Goal: Task Accomplishment & Management: Manage account settings

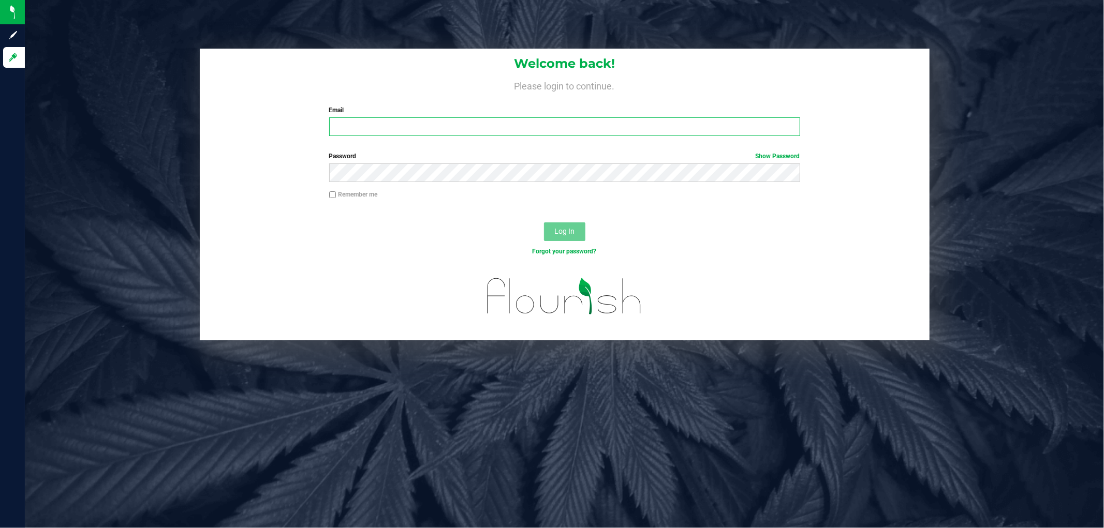
click at [383, 126] on input "Email" at bounding box center [564, 126] width 471 height 19
type input "asams@liveparallel.com"
click at [544, 223] on button "Log In" at bounding box center [564, 232] width 41 height 19
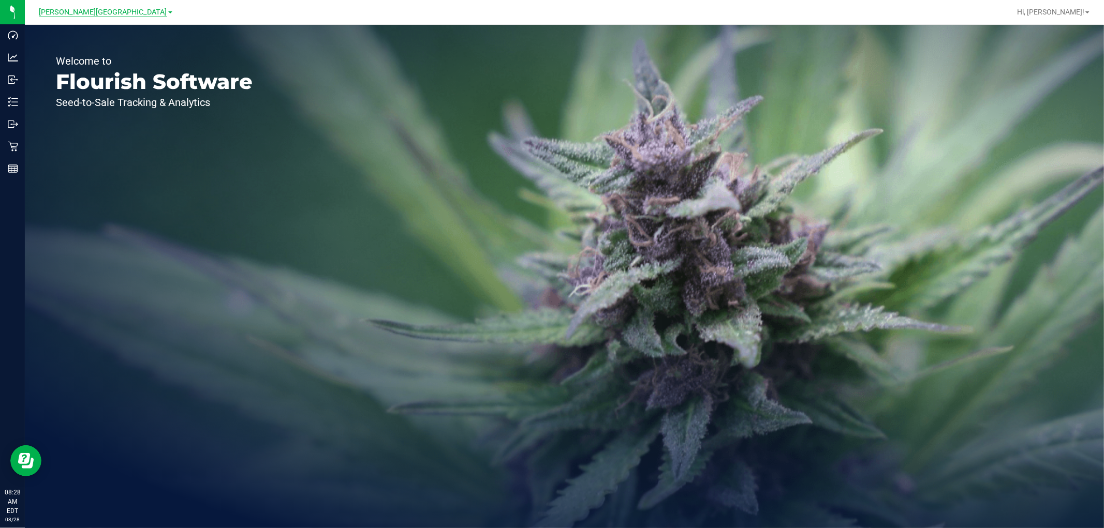
click at [115, 12] on span "[PERSON_NAME][GEOGRAPHIC_DATA]" at bounding box center [103, 12] width 128 height 9
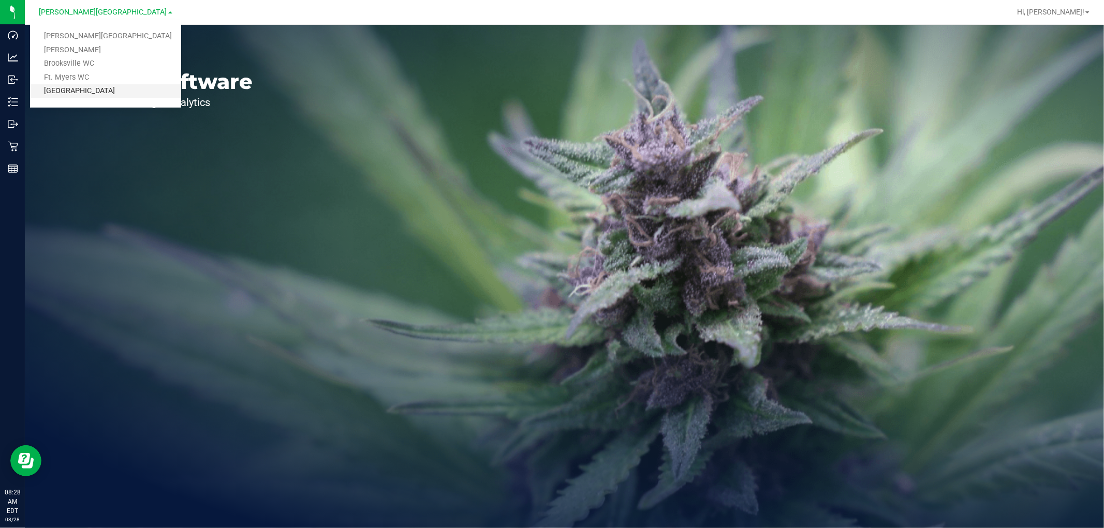
click at [86, 87] on link "[GEOGRAPHIC_DATA]" at bounding box center [105, 91] width 151 height 14
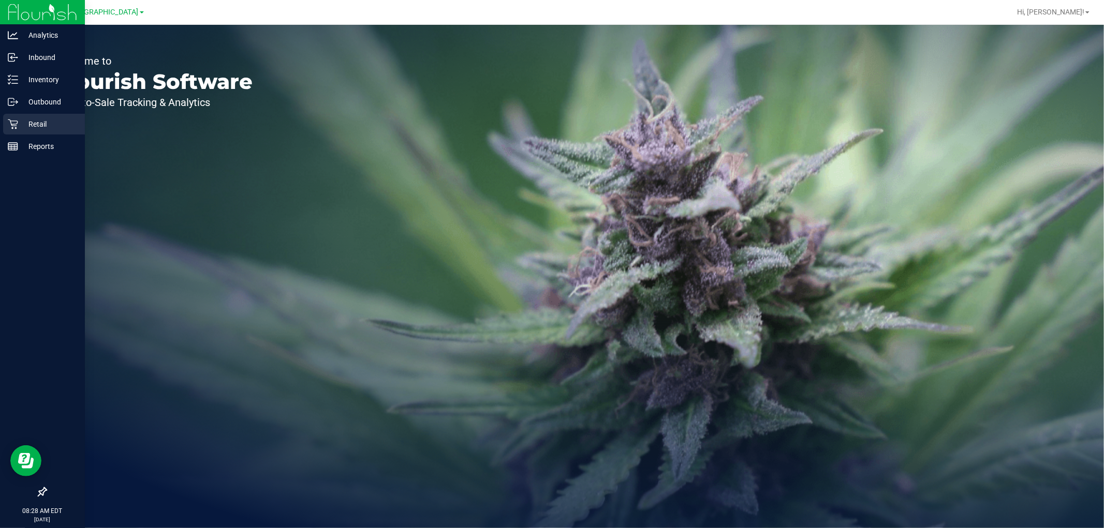
click at [19, 125] on p "Retail" at bounding box center [49, 124] width 62 height 12
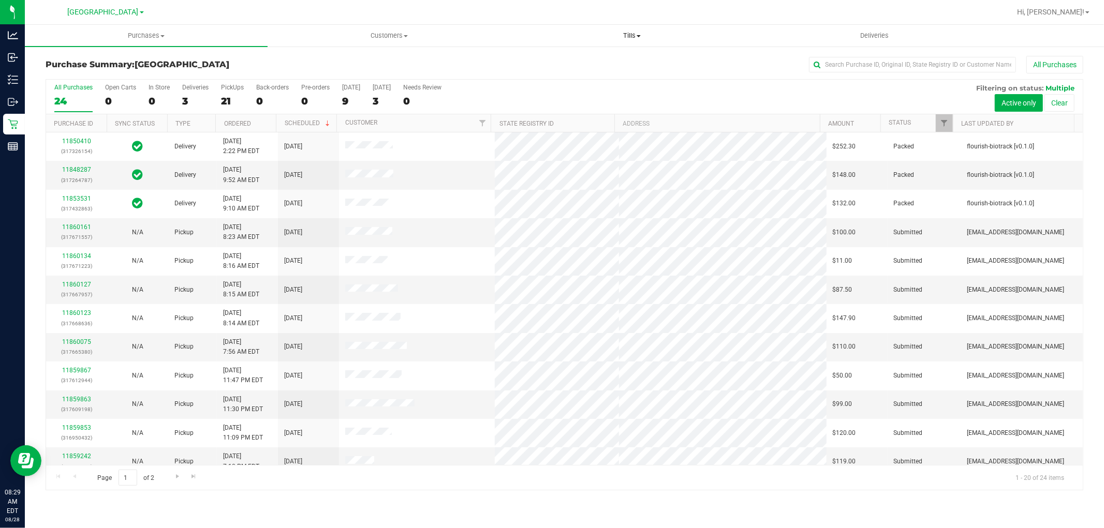
click at [627, 35] on span "Tills" at bounding box center [632, 35] width 242 height 9
click at [547, 64] on span "Manage tills" at bounding box center [545, 62] width 70 height 9
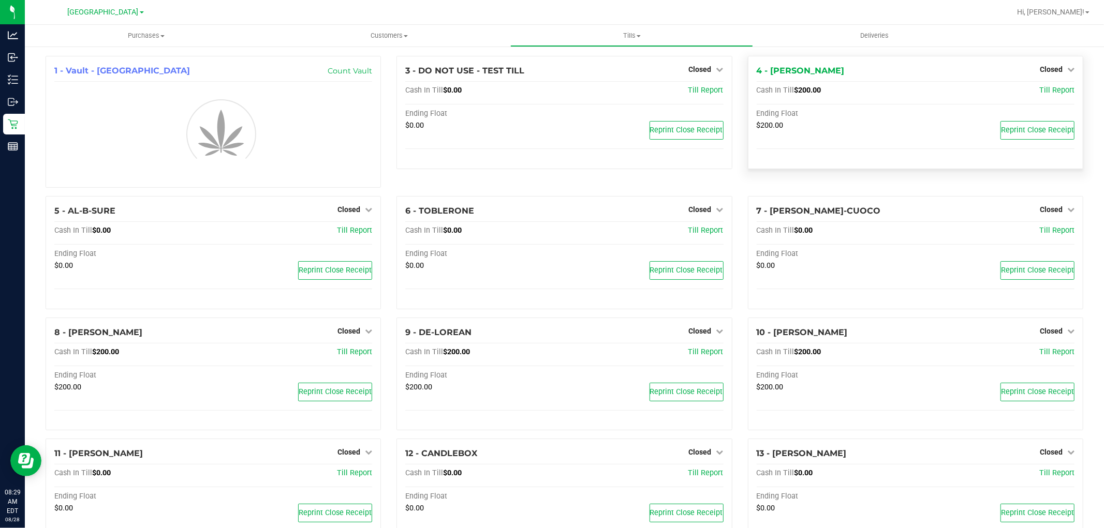
click at [1041, 69] on span "Closed" at bounding box center [1051, 69] width 23 height 8
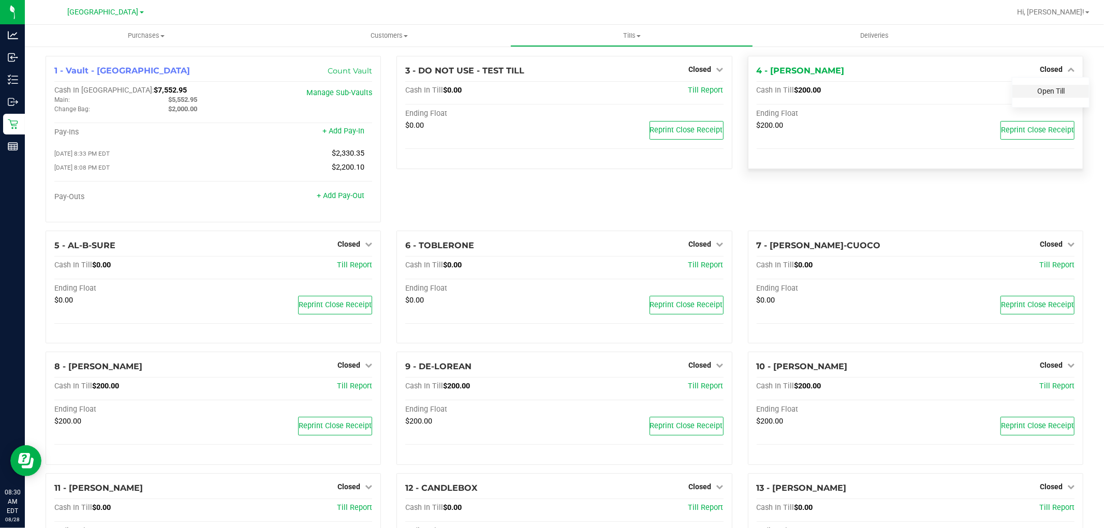
click at [1041, 93] on link "Open Till" at bounding box center [1050, 91] width 27 height 8
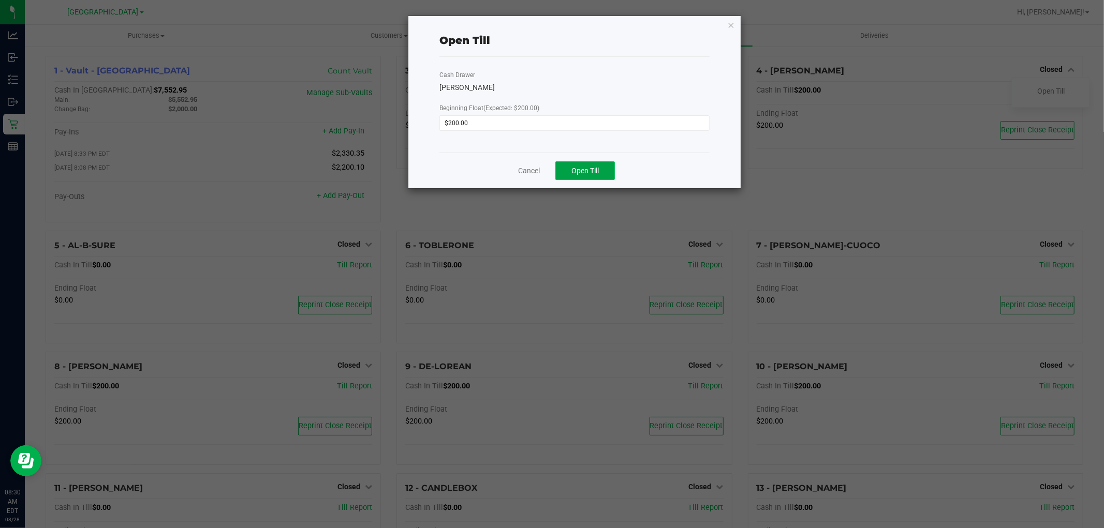
click at [600, 171] on button "Open Till" at bounding box center [585, 170] width 60 height 19
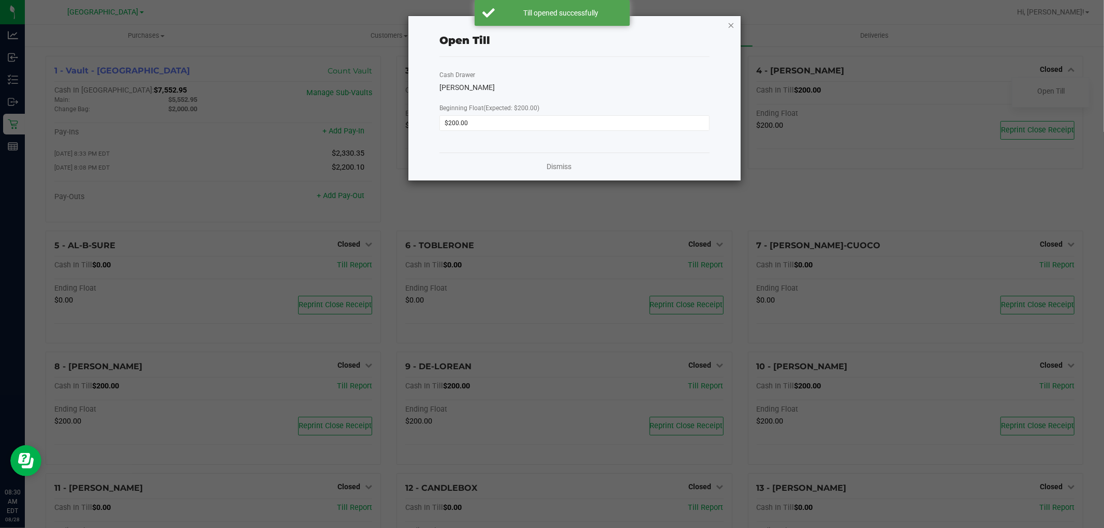
click at [731, 22] on icon "button" at bounding box center [731, 25] width 7 height 12
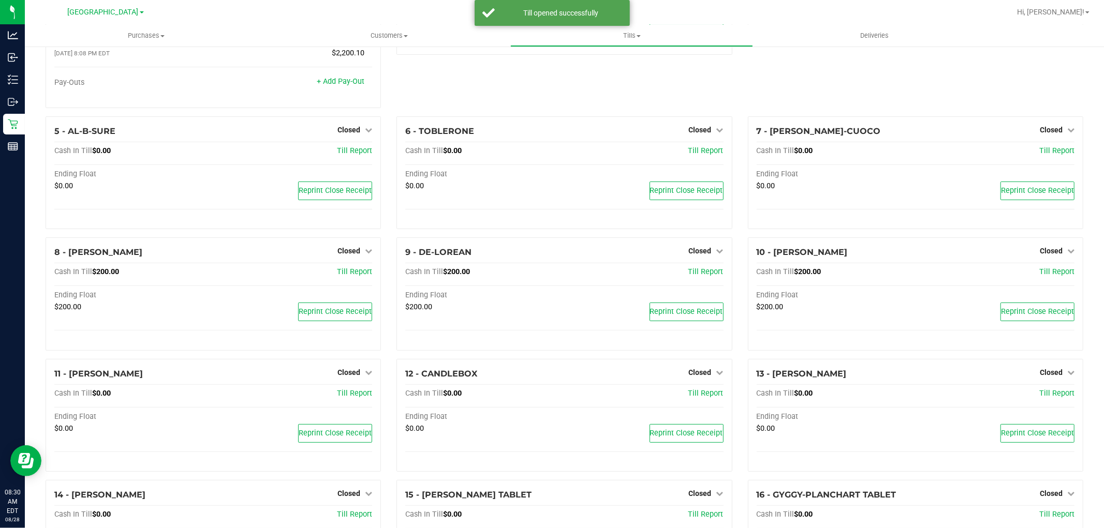
scroll to position [115, 0]
click at [1047, 250] on span "Closed" at bounding box center [1051, 250] width 23 height 8
click at [1041, 272] on link "Open Till" at bounding box center [1050, 272] width 27 height 8
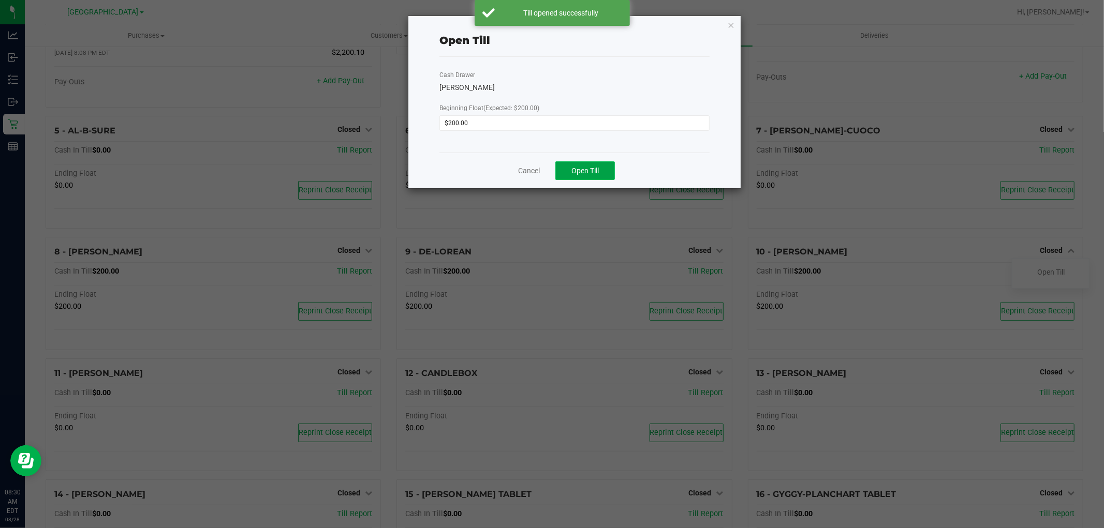
click at [586, 172] on span "Open Till" at bounding box center [584, 171] width 27 height 8
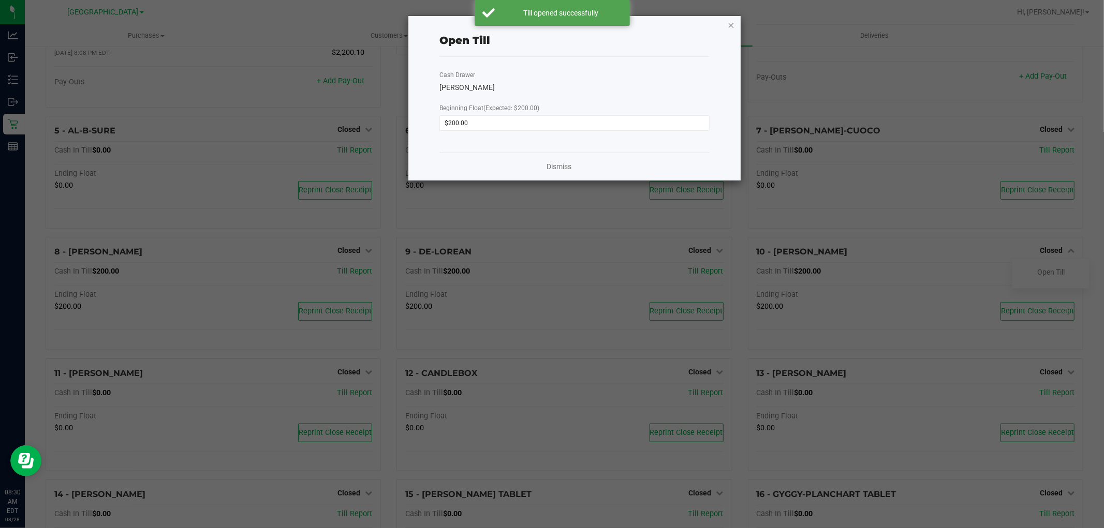
click at [730, 26] on icon "button" at bounding box center [731, 25] width 7 height 12
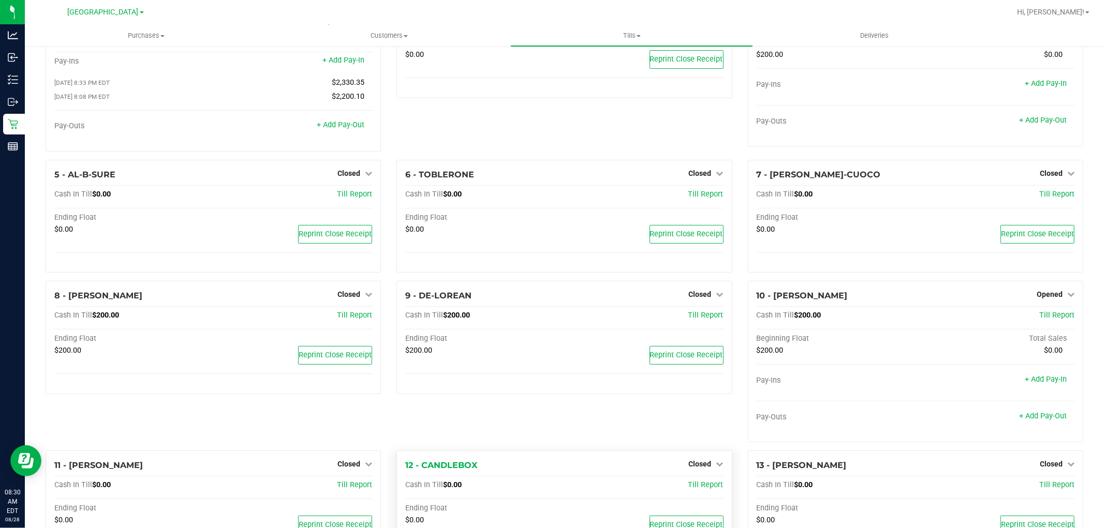
scroll to position [0, 0]
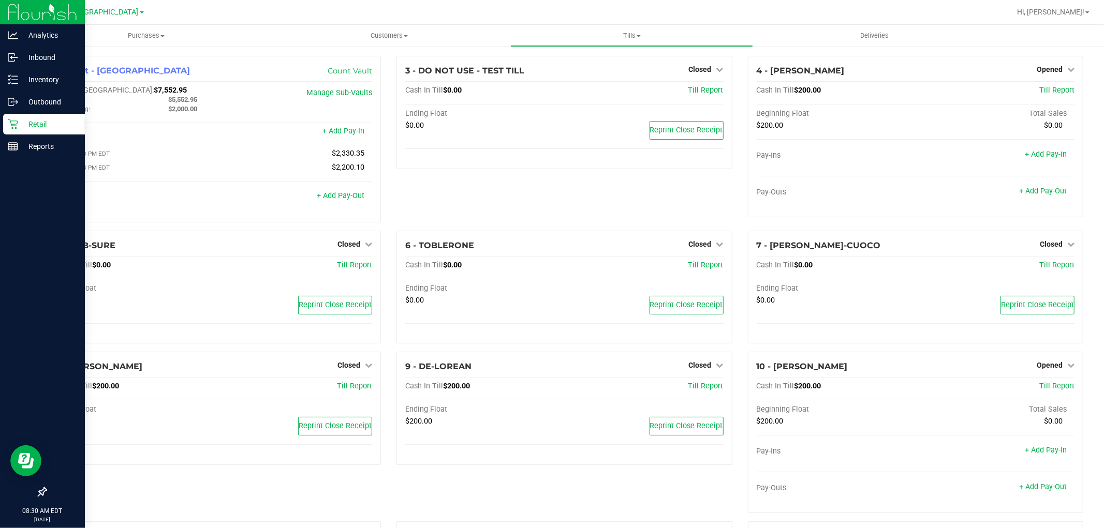
click at [31, 122] on p "Retail" at bounding box center [49, 124] width 62 height 12
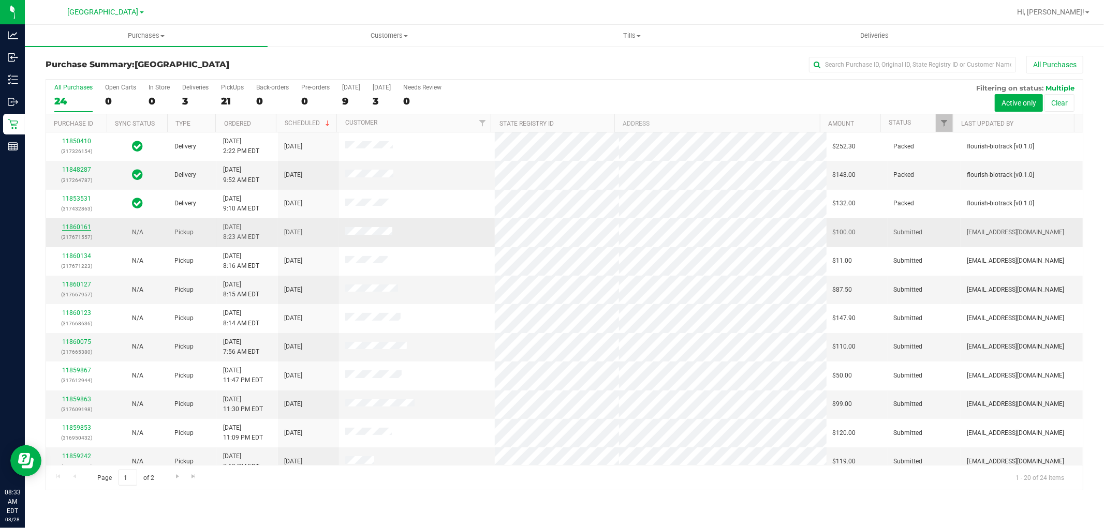
click at [75, 229] on link "11860161" at bounding box center [76, 227] width 29 height 7
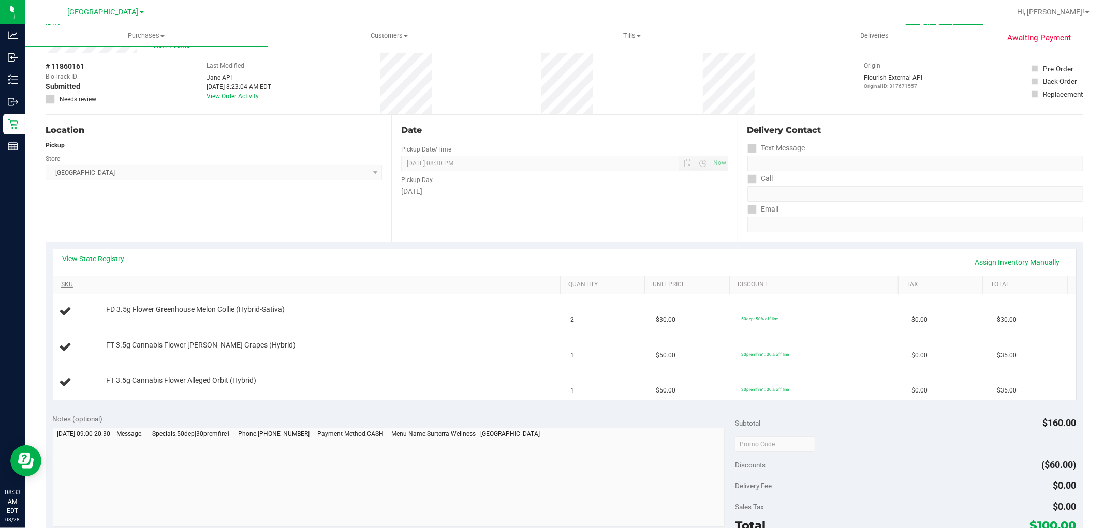
scroll to position [57, 0]
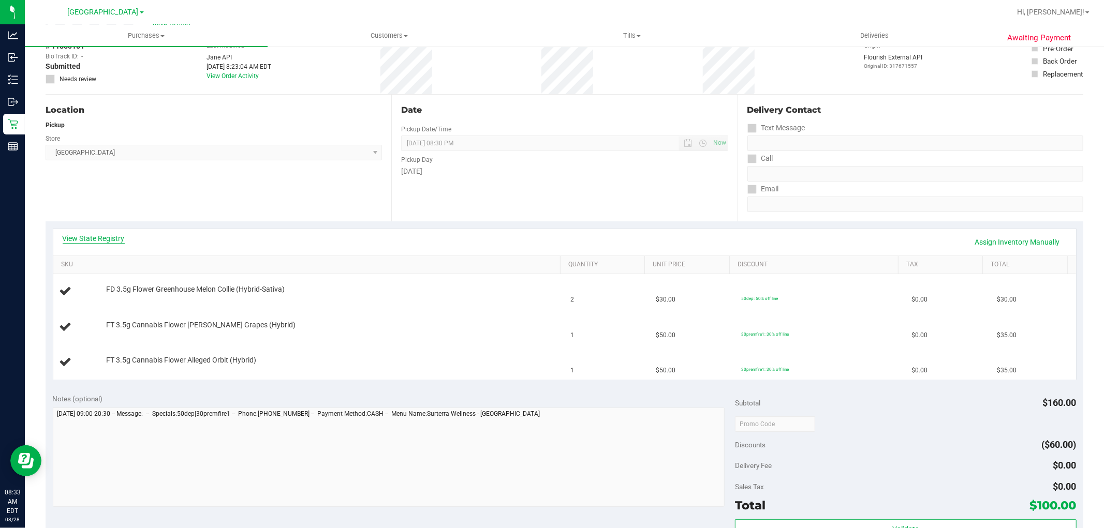
click at [98, 239] on link "View State Registry" at bounding box center [94, 238] width 62 height 10
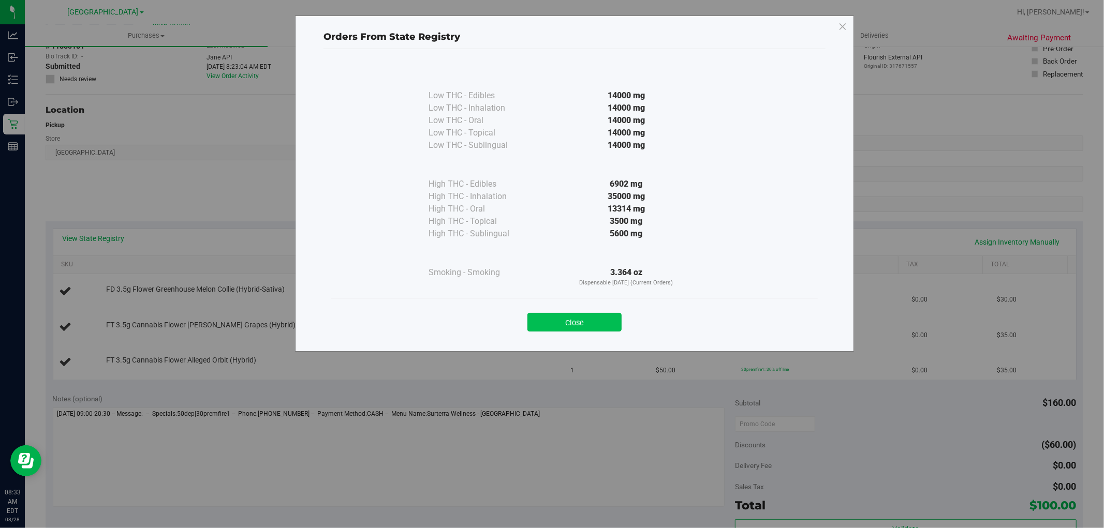
click at [565, 330] on button "Close" at bounding box center [574, 322] width 94 height 19
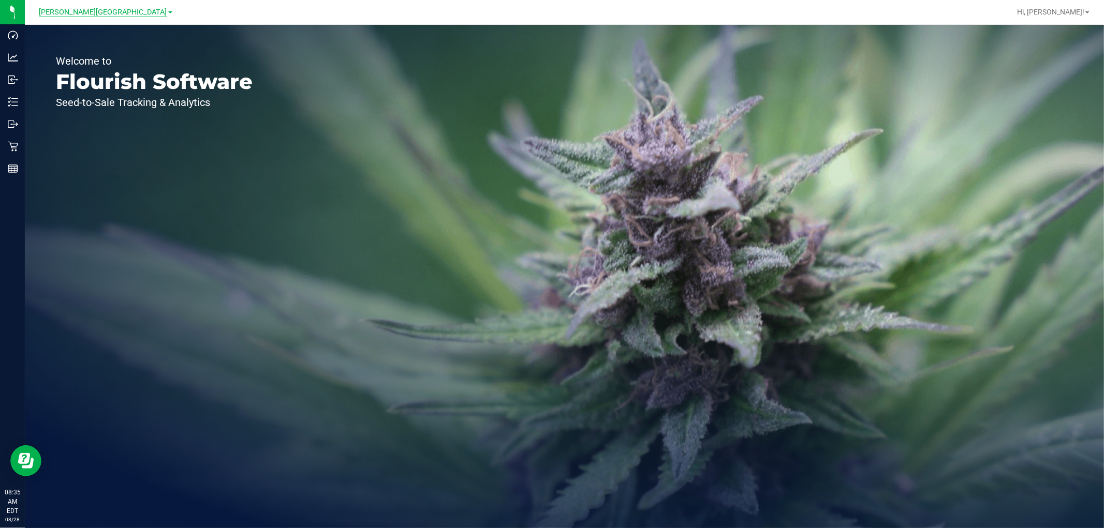
click at [84, 12] on span "[PERSON_NAME][GEOGRAPHIC_DATA]" at bounding box center [103, 12] width 128 height 9
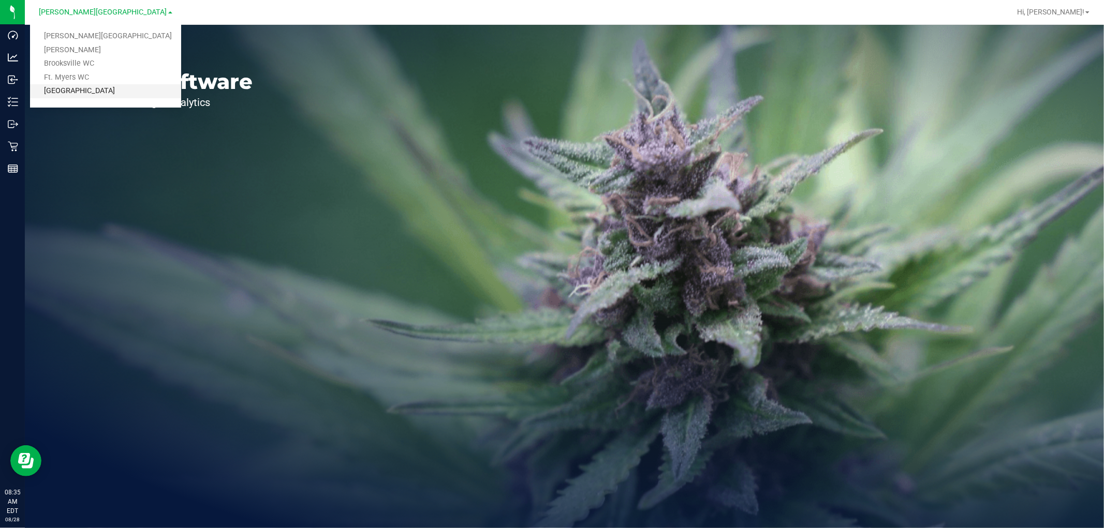
click at [89, 91] on link "[GEOGRAPHIC_DATA]" at bounding box center [105, 91] width 151 height 14
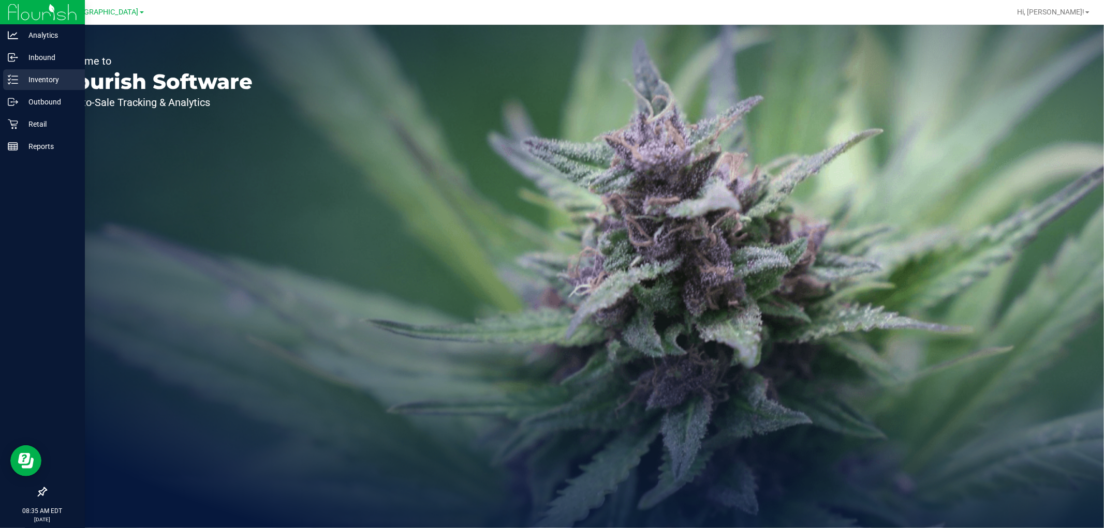
click at [18, 77] on p "Inventory" at bounding box center [49, 79] width 62 height 12
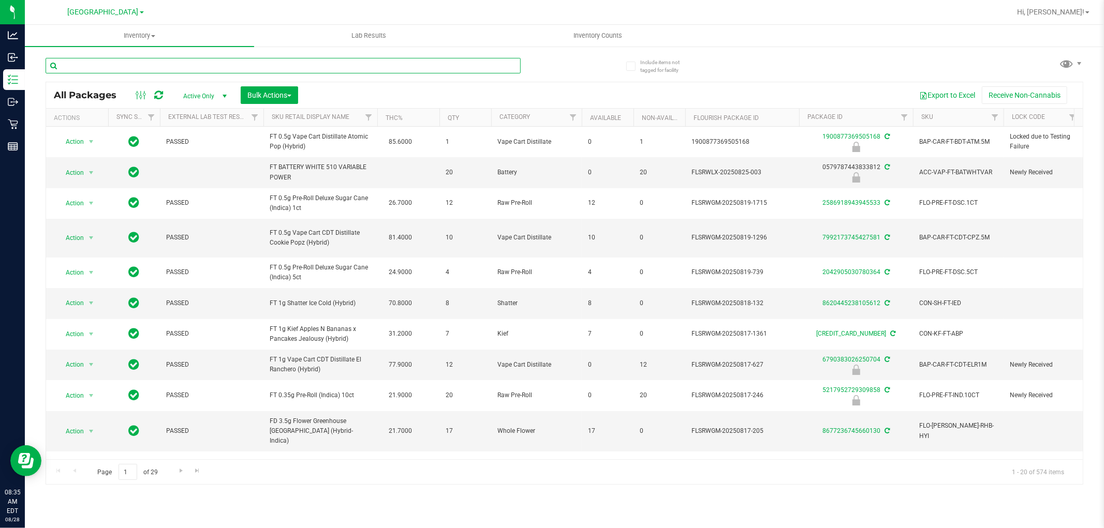
click at [152, 62] on input "text" at bounding box center [283, 66] width 475 height 16
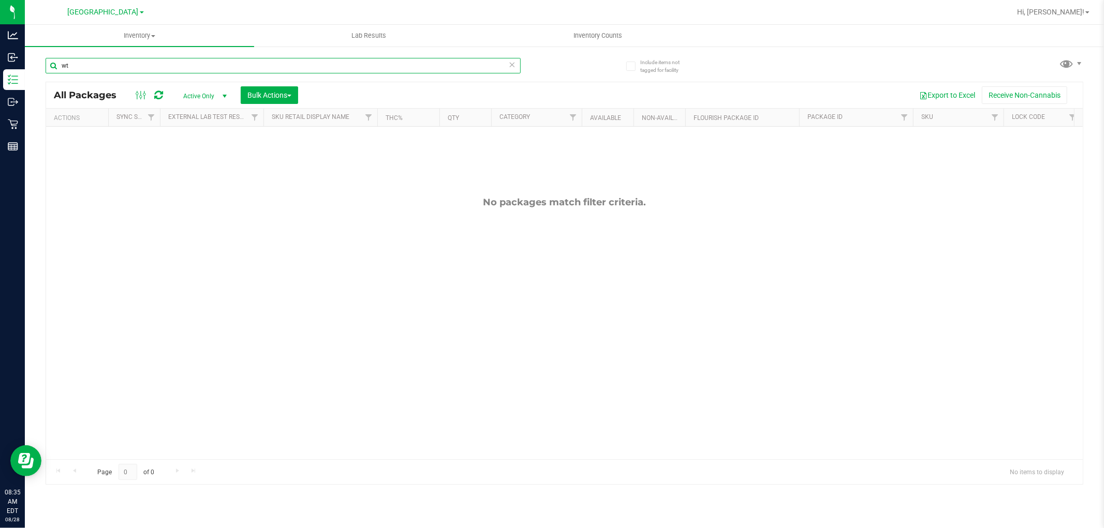
type input "w"
type input "wna"
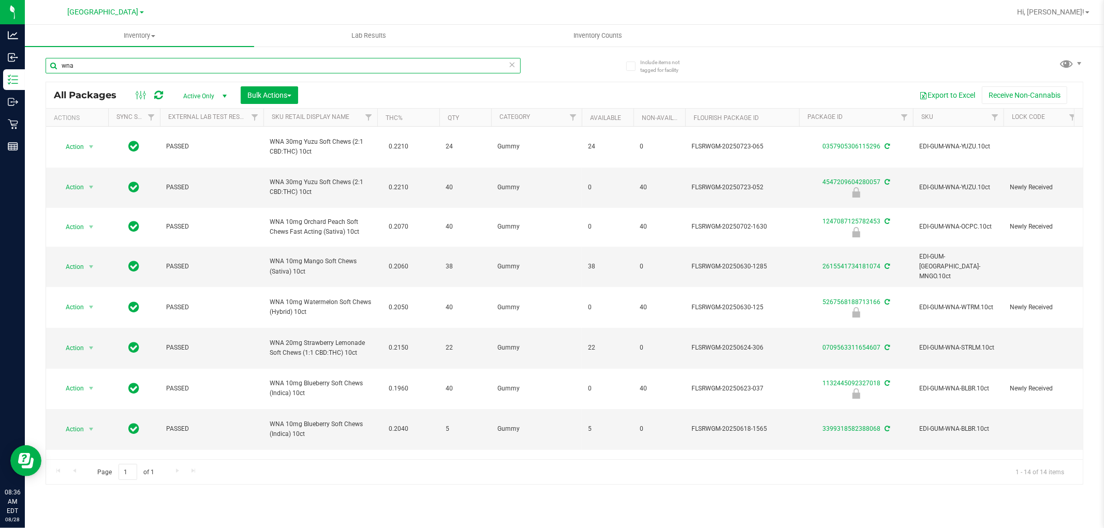
click at [121, 61] on input "wna" at bounding box center [283, 66] width 475 height 16
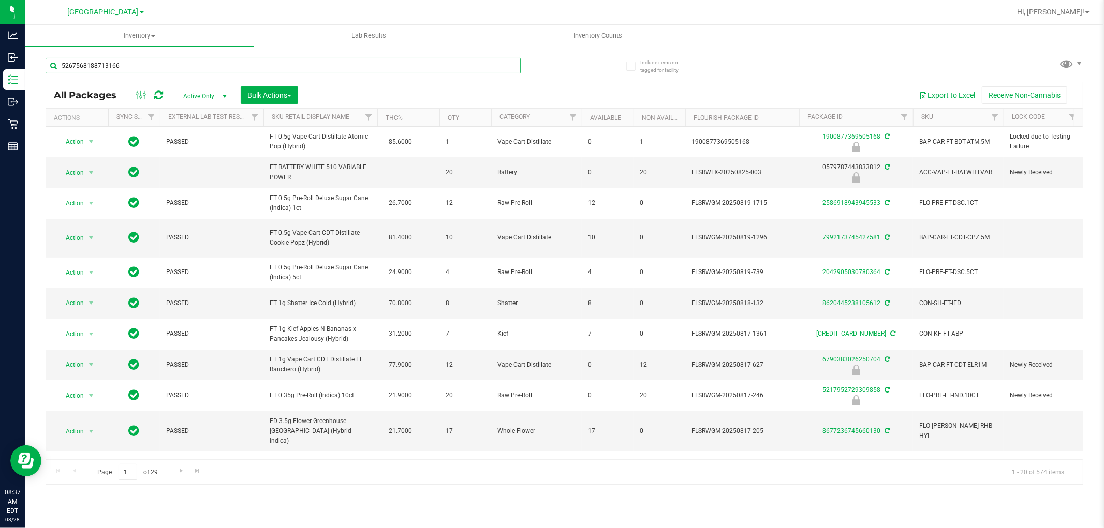
type input "5267568188713166"
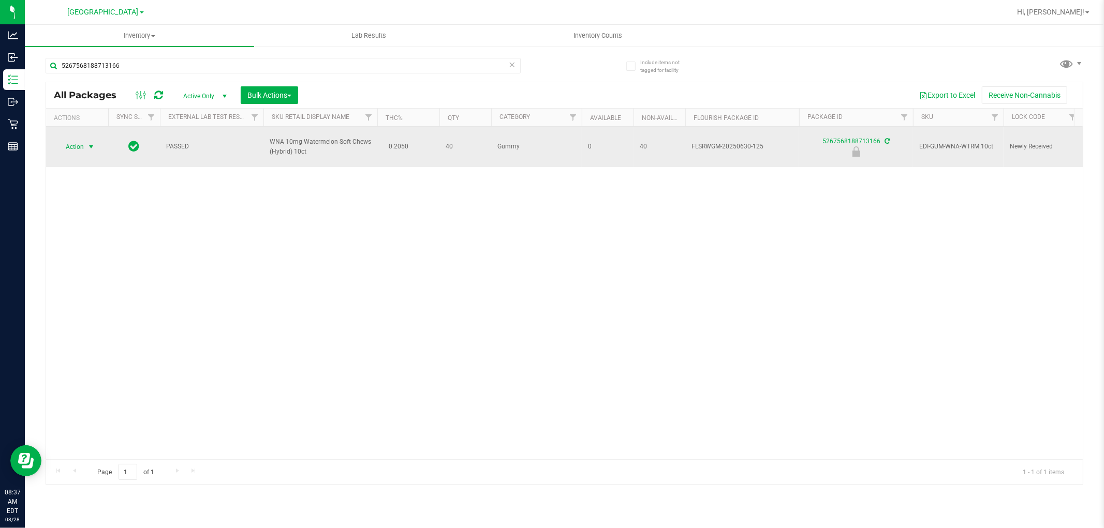
click at [91, 147] on span "select" at bounding box center [91, 147] width 8 height 8
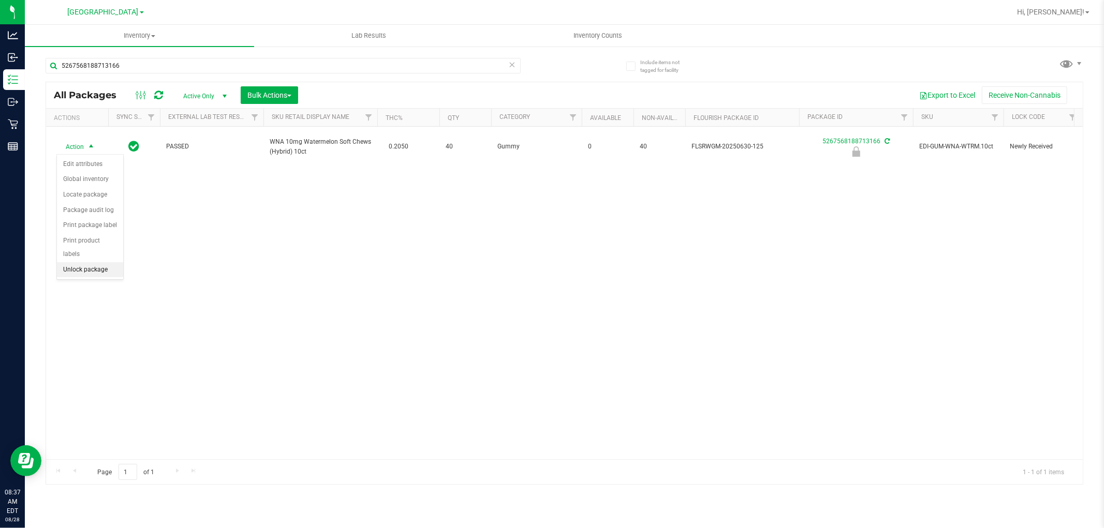
click at [102, 268] on li "Unlock package" at bounding box center [90, 270] width 66 height 16
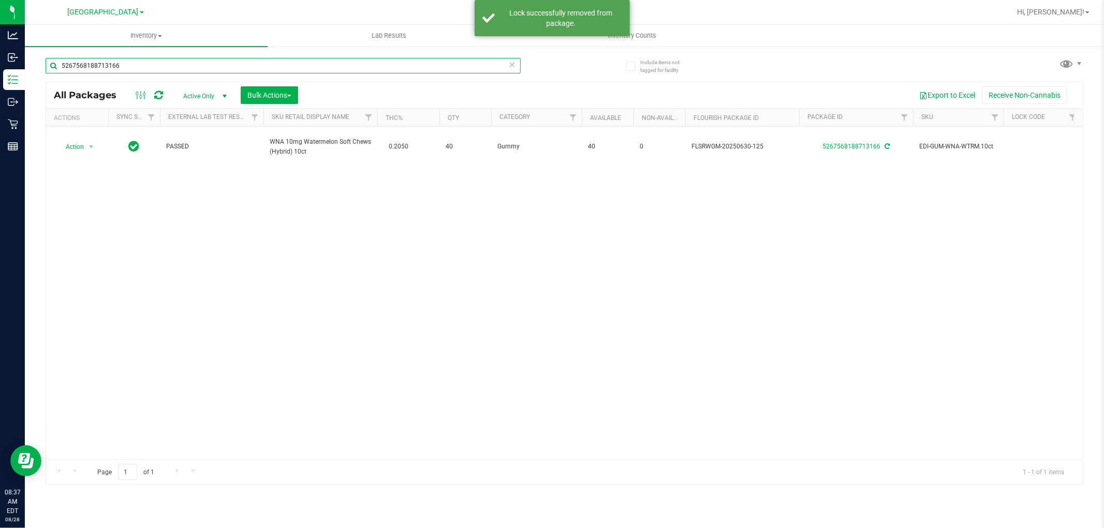
click at [132, 62] on input "5267568188713166" at bounding box center [283, 66] width 475 height 16
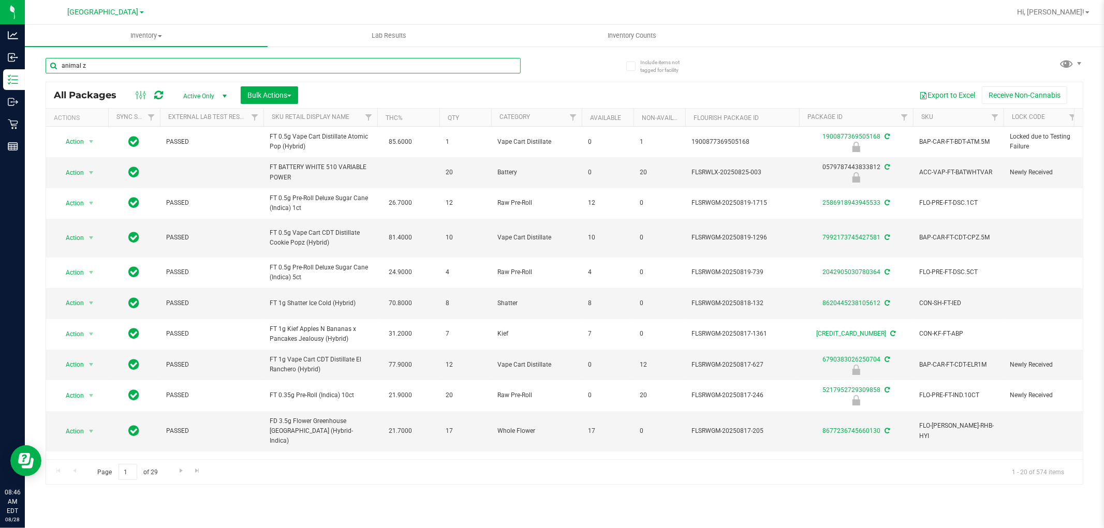
type input "animal z"
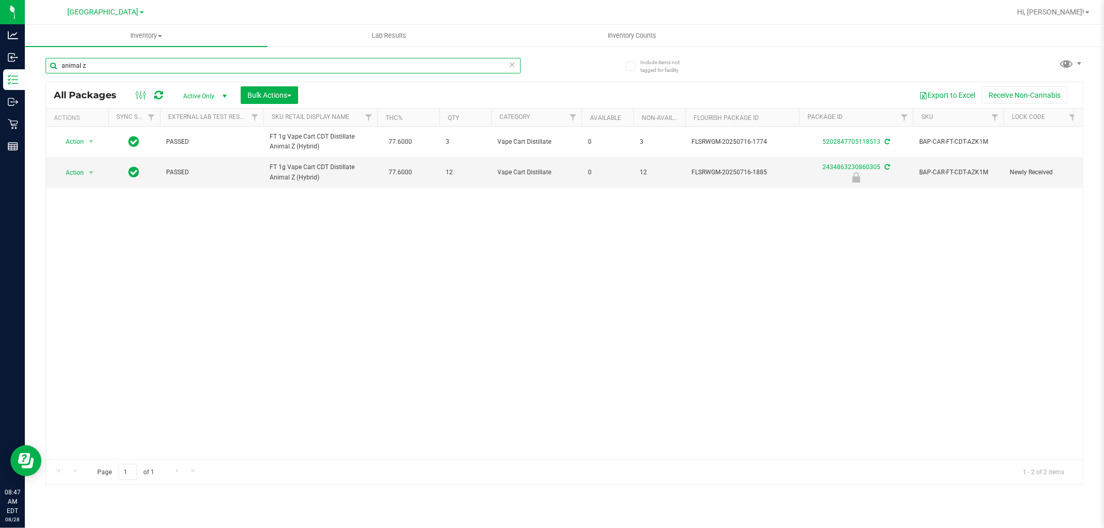
click at [135, 67] on input "animal z" at bounding box center [283, 66] width 475 height 16
type input "abp"
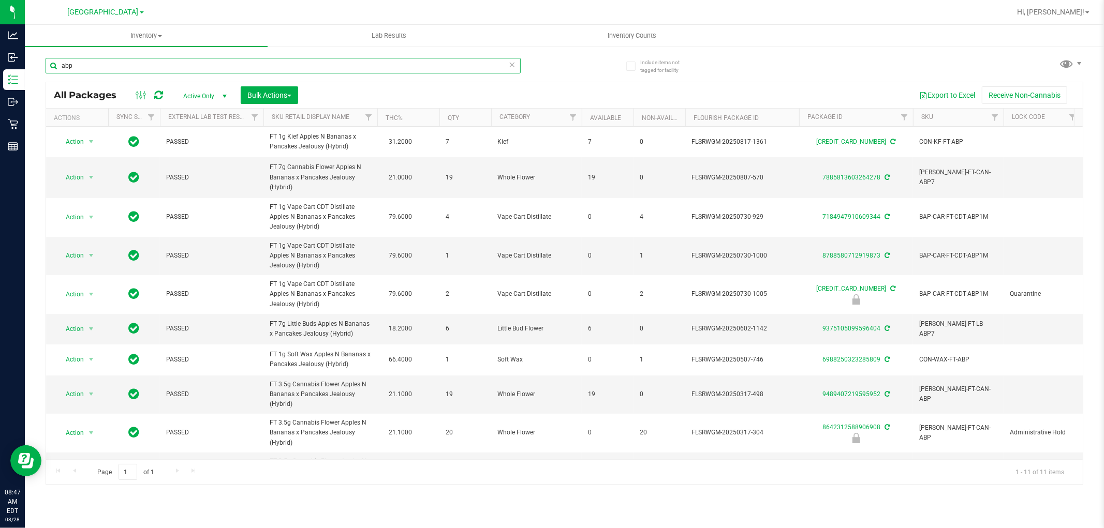
click at [97, 68] on input "abp" at bounding box center [283, 66] width 475 height 16
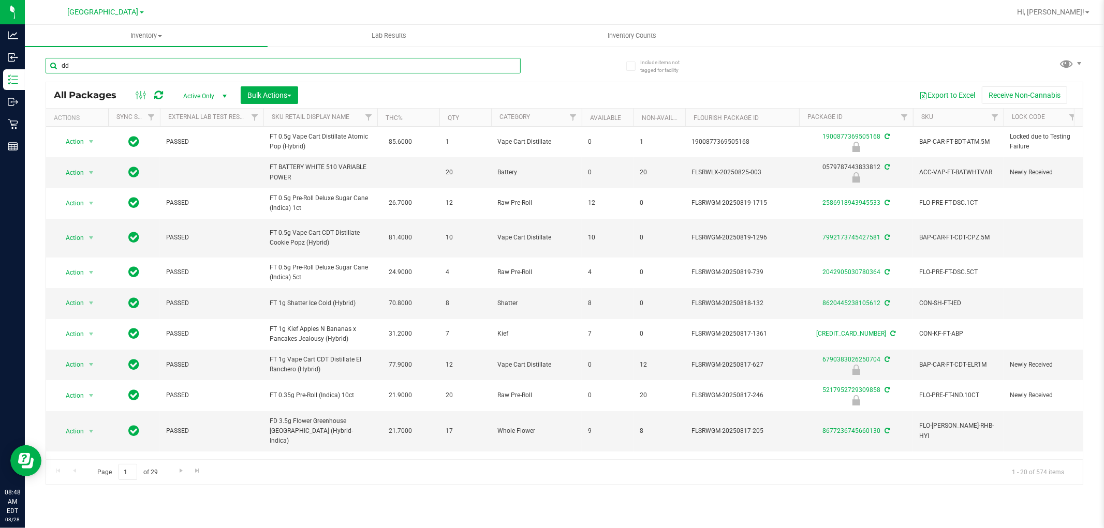
type input "dda"
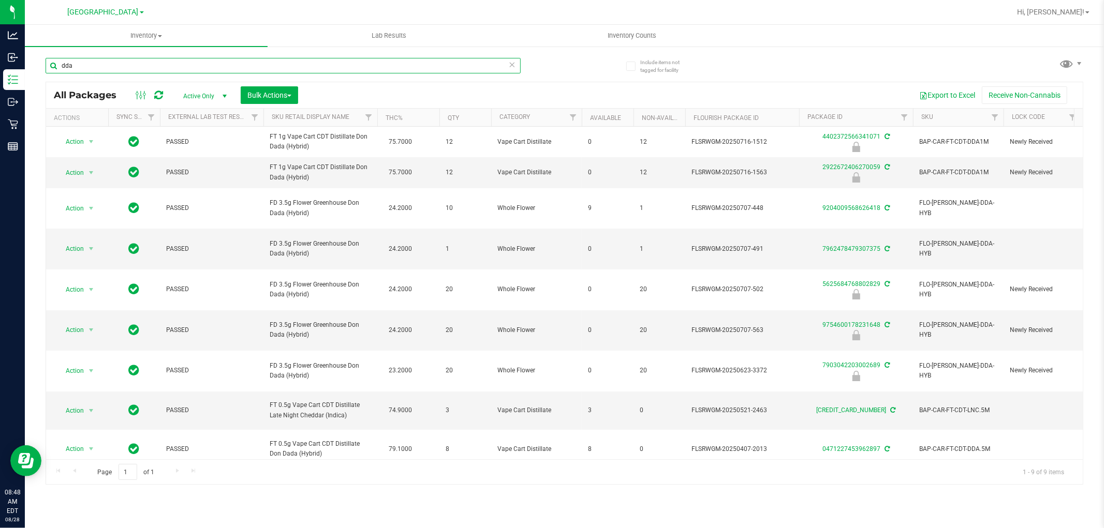
click at [132, 68] on input "dda" at bounding box center [283, 66] width 475 height 16
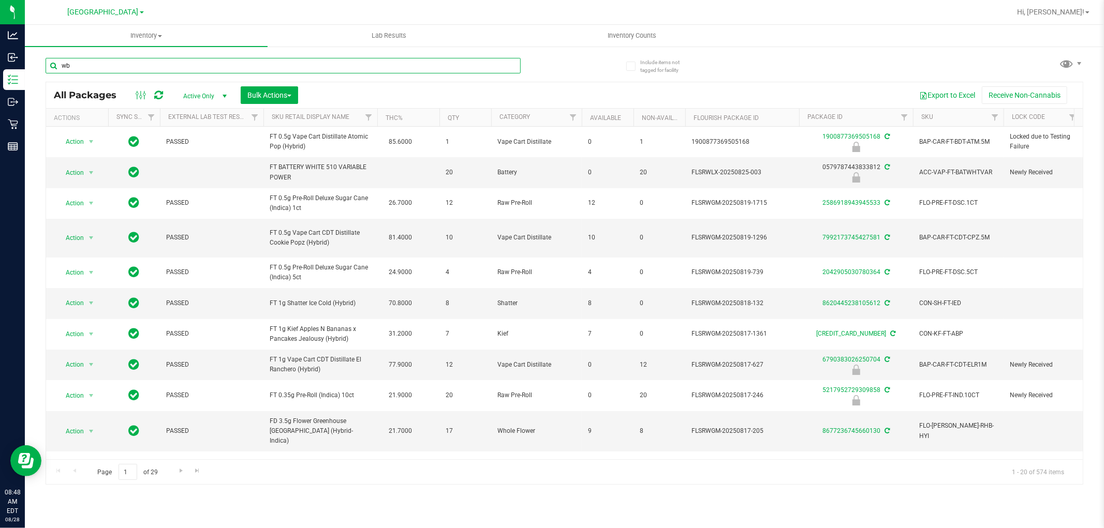
type input "wbv"
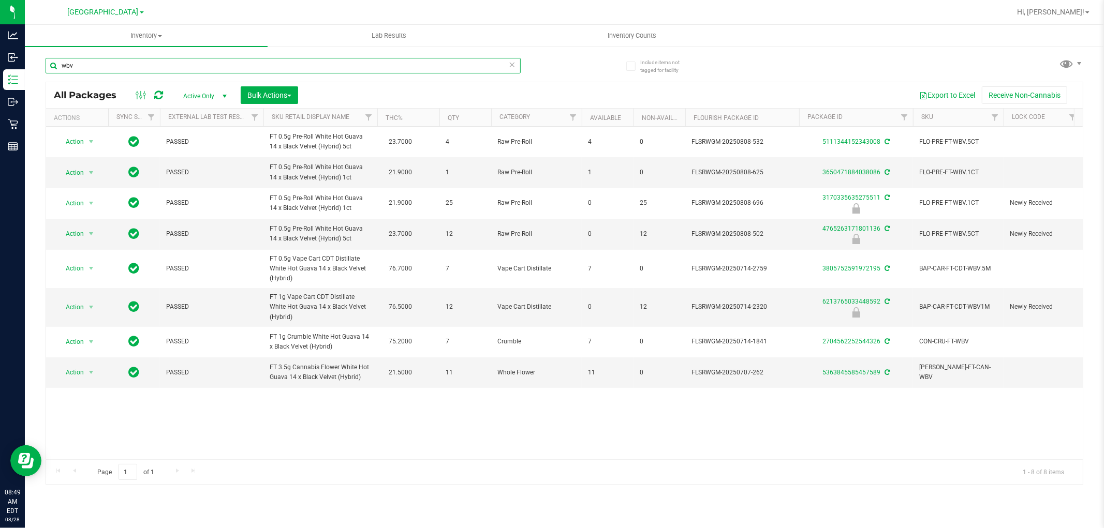
click at [149, 64] on input "wbv" at bounding box center [283, 66] width 475 height 16
type input "t12"
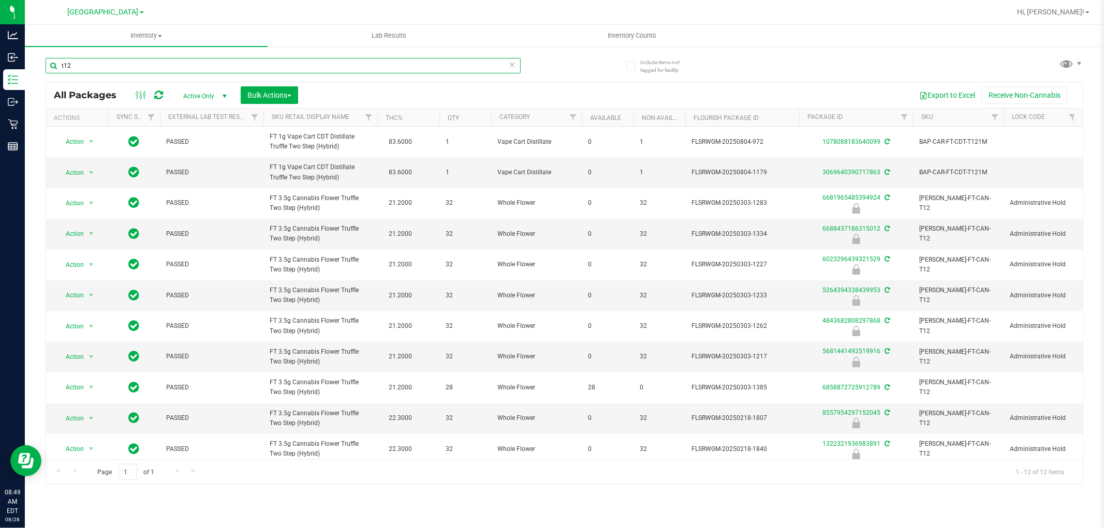
click at [82, 66] on input "t12" at bounding box center [283, 66] width 475 height 16
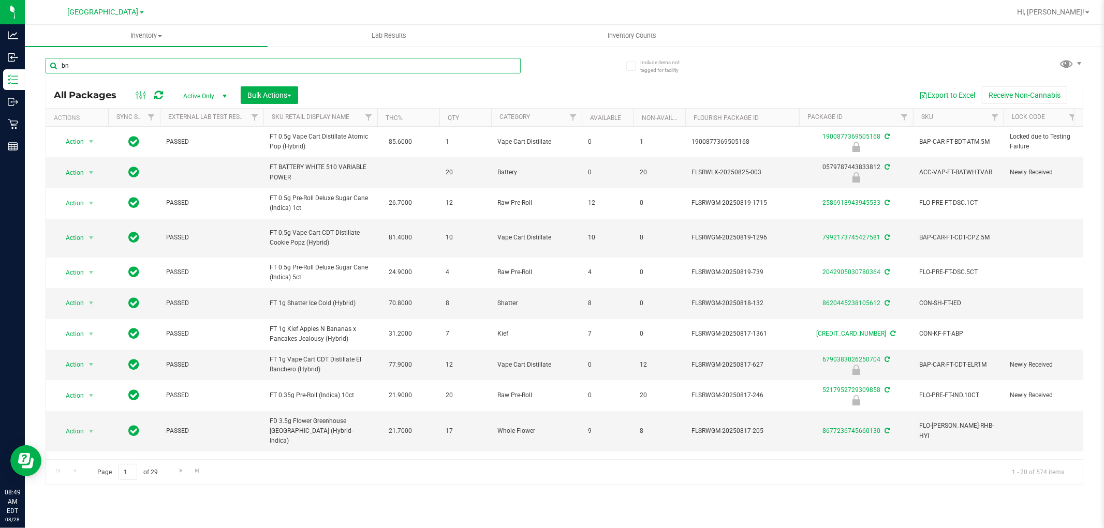
type input "bnk"
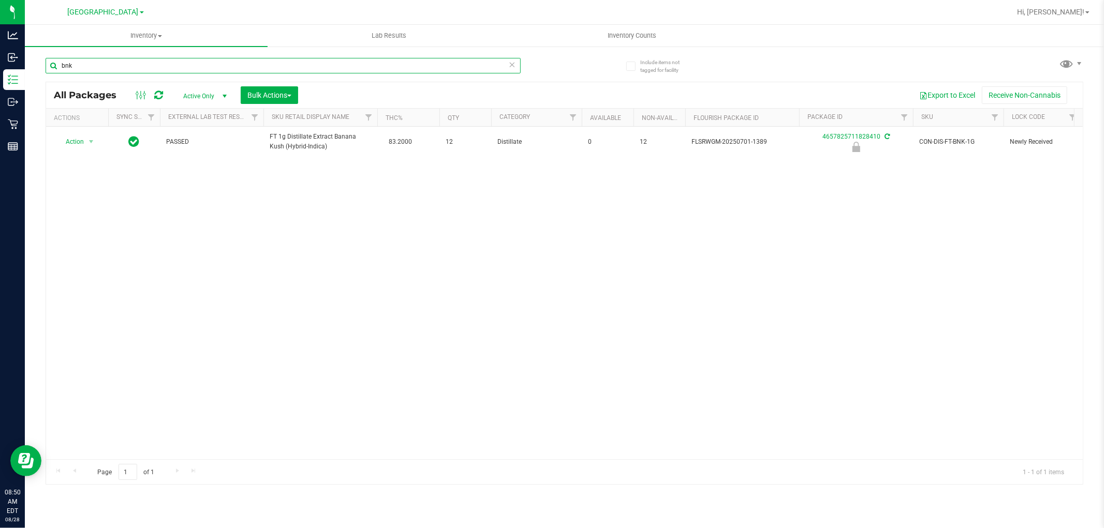
click at [128, 65] on input "bnk" at bounding box center [283, 66] width 475 height 16
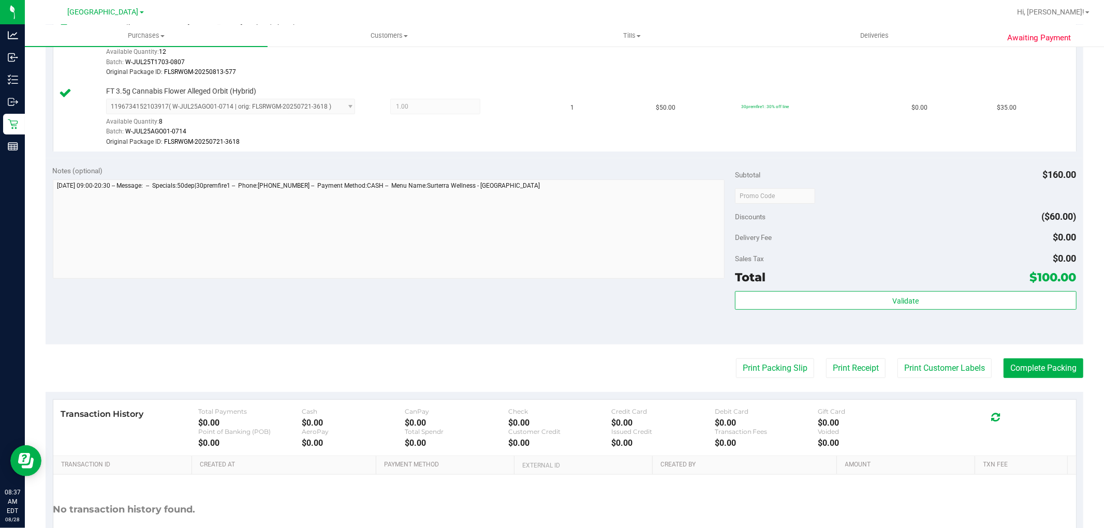
scroll to position [402, 0]
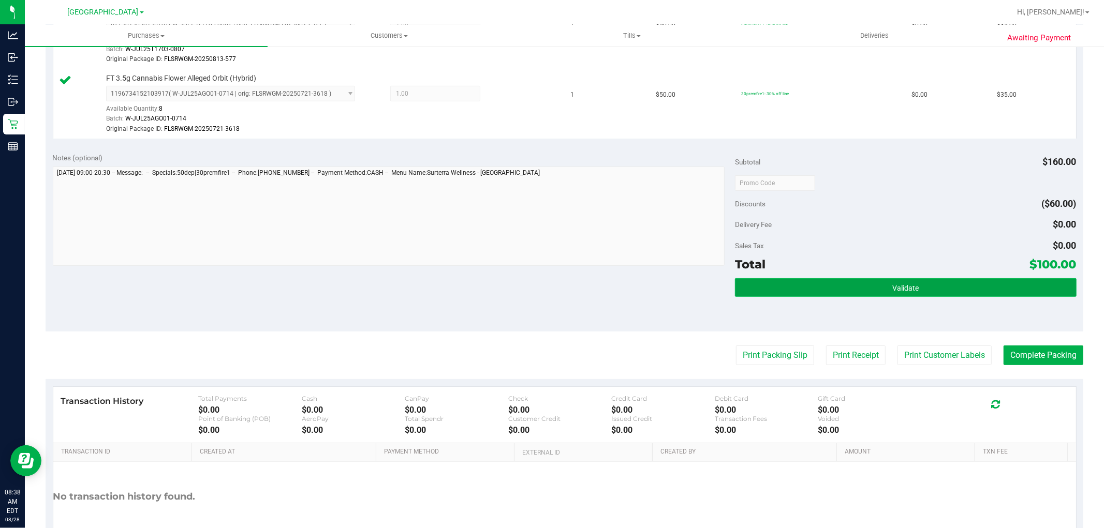
click at [892, 292] on span "Validate" at bounding box center [905, 288] width 26 height 8
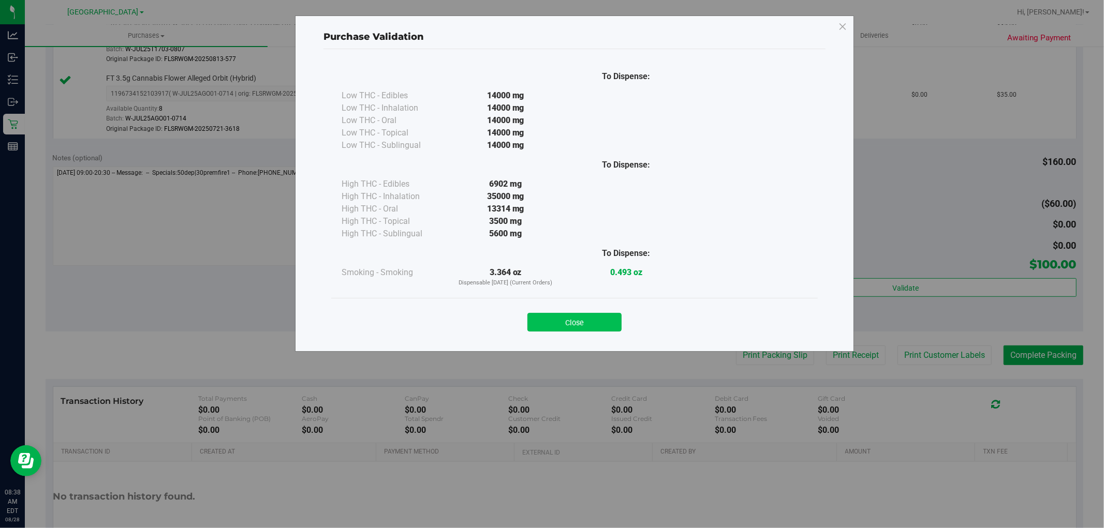
click at [590, 316] on button "Close" at bounding box center [574, 322] width 94 height 19
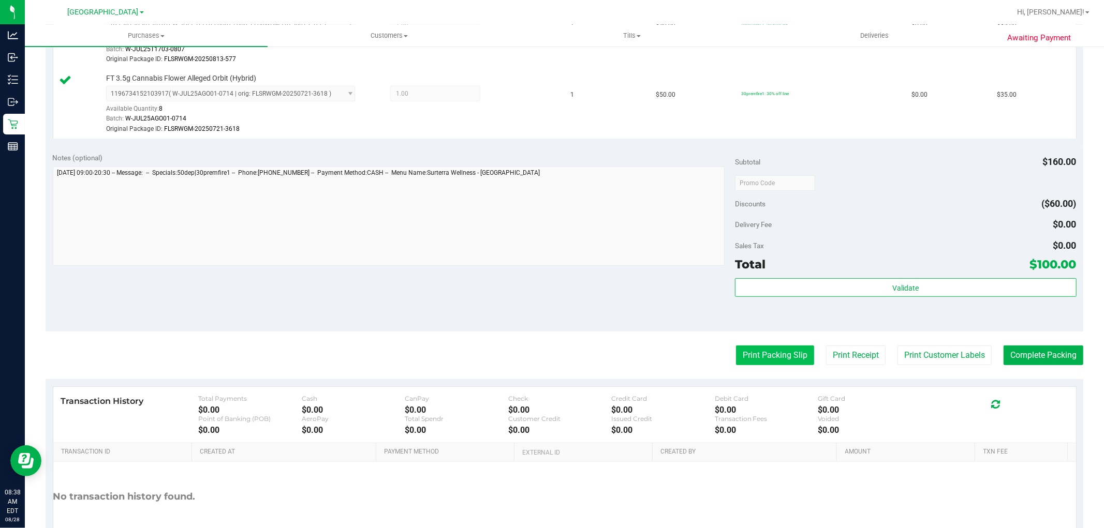
click at [781, 352] on button "Print Packing Slip" at bounding box center [775, 356] width 78 height 20
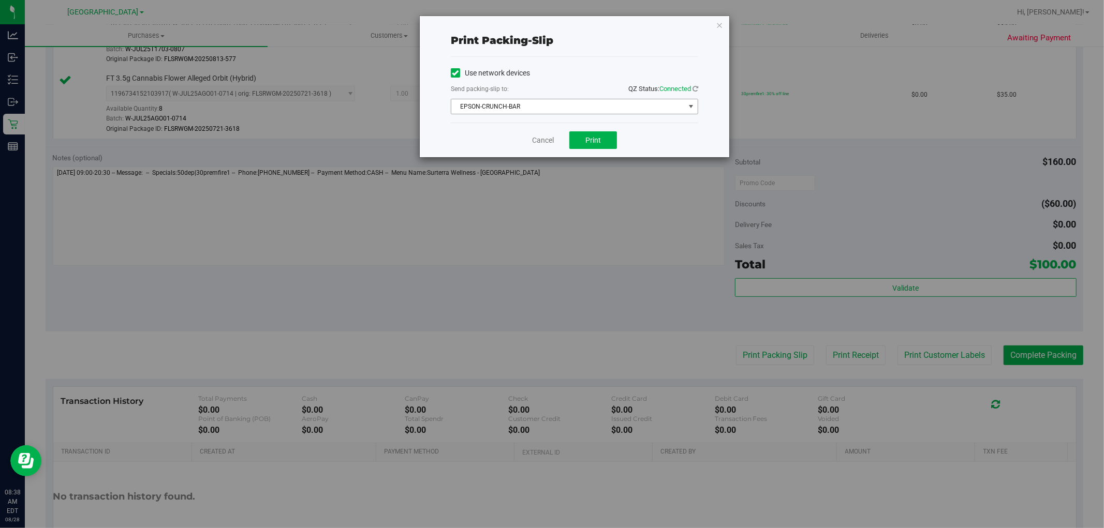
click at [598, 107] on span "EPSON-CRUNCH-BAR" at bounding box center [567, 106] width 233 height 14
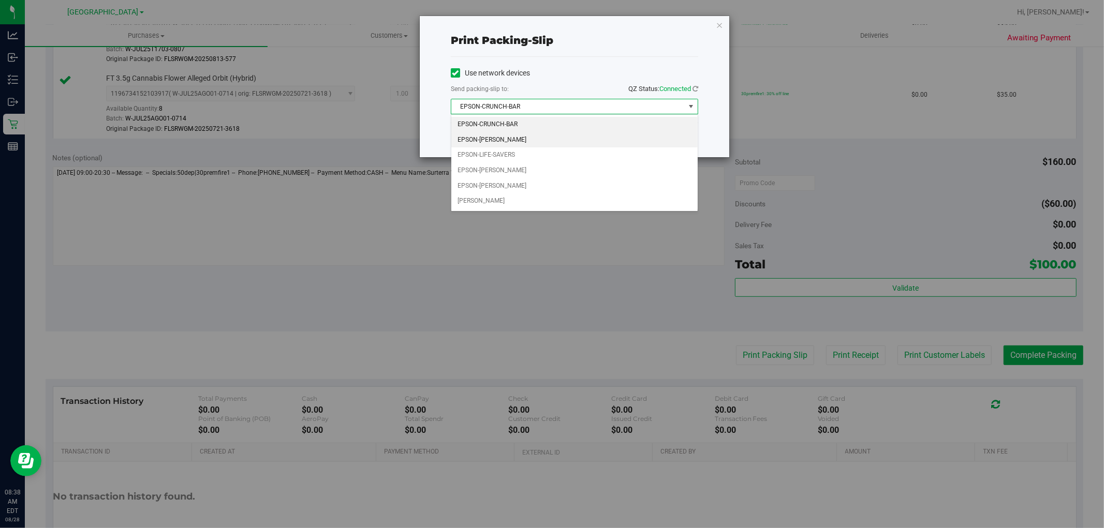
click at [504, 138] on li "EPSON-DAVID-COOK" at bounding box center [574, 140] width 246 height 16
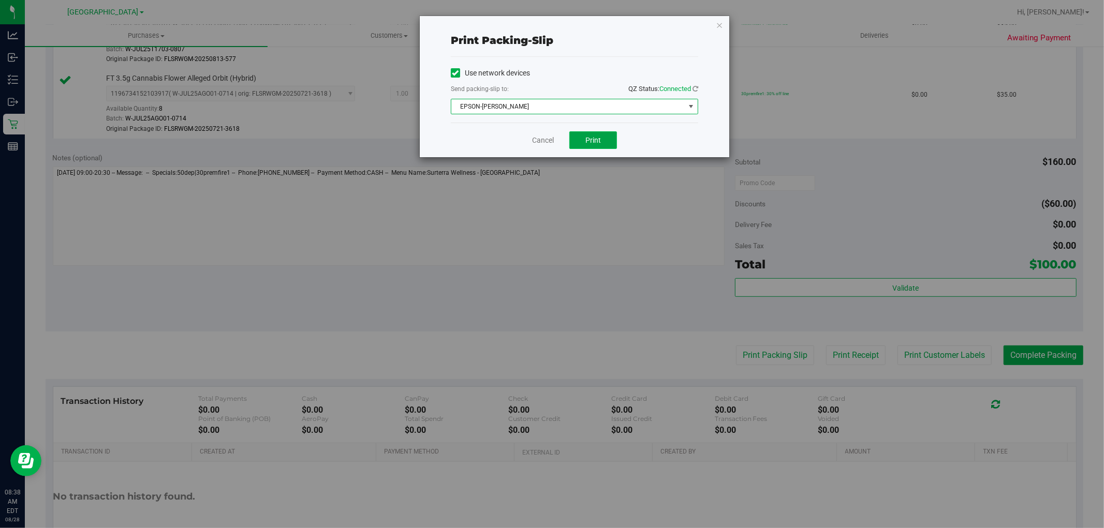
click at [593, 135] on button "Print" at bounding box center [593, 140] width 48 height 18
click at [719, 27] on icon "button" at bounding box center [719, 25] width 7 height 12
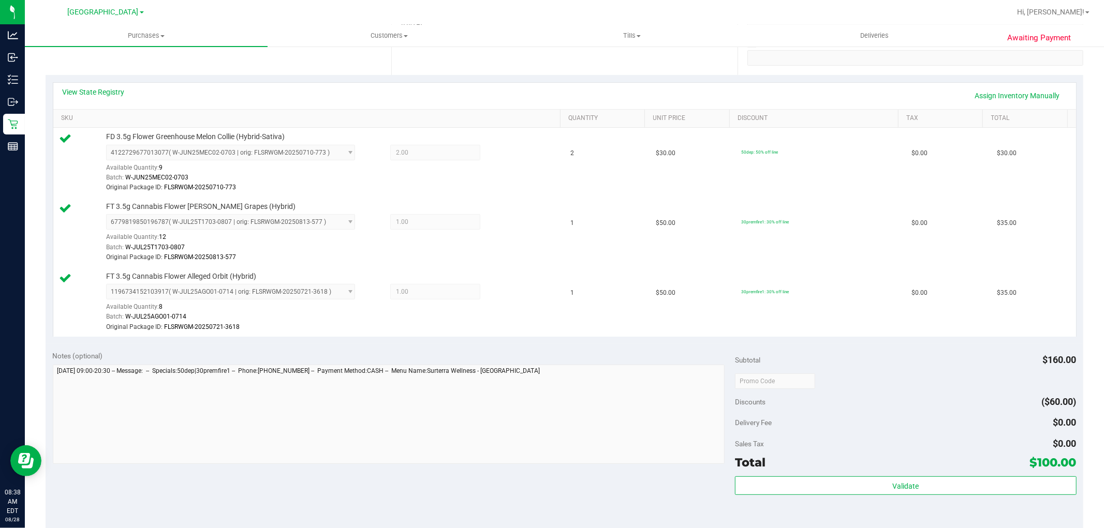
scroll to position [468, 0]
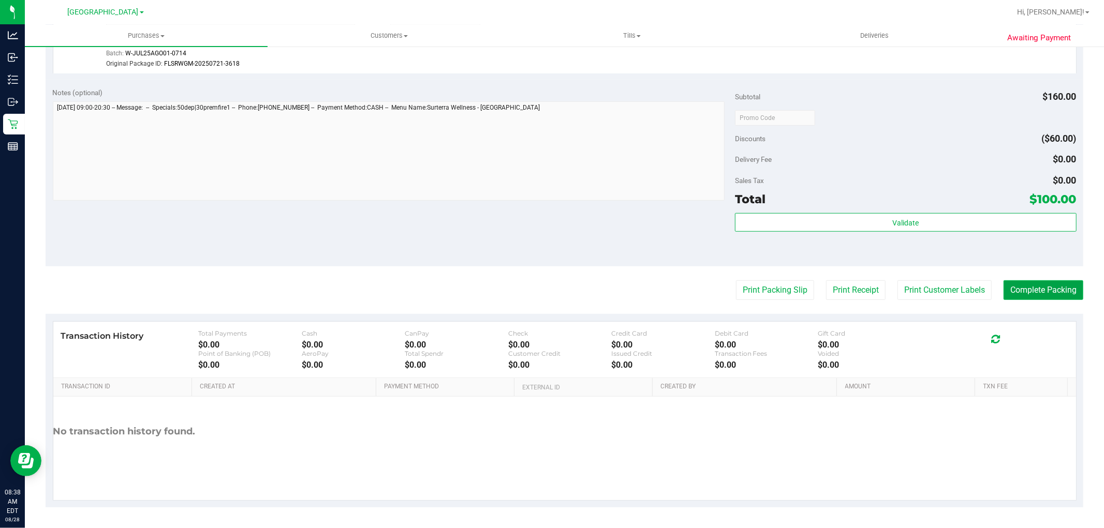
click at [1036, 288] on button "Complete Packing" at bounding box center [1043, 290] width 80 height 20
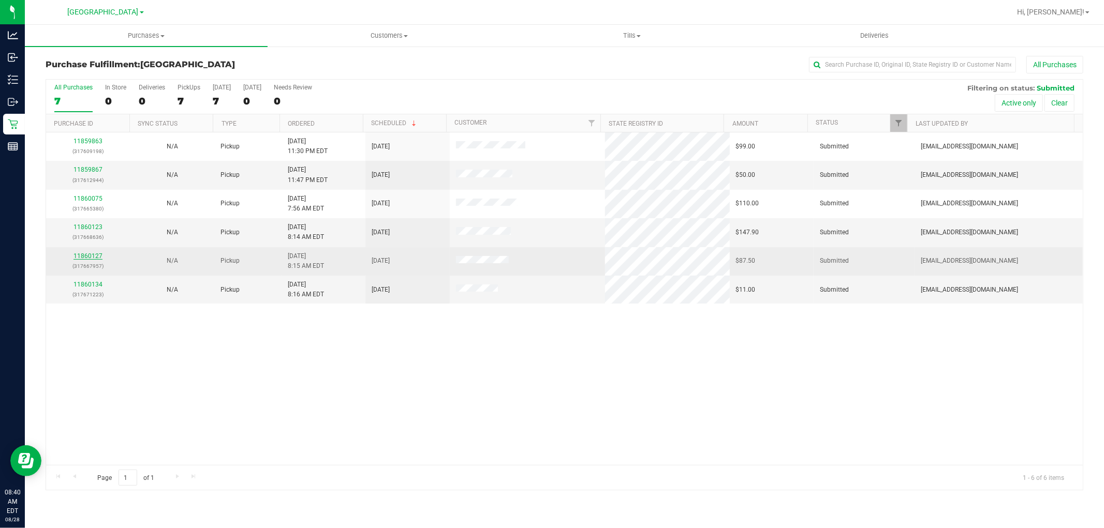
click at [92, 254] on link "11860127" at bounding box center [87, 256] width 29 height 7
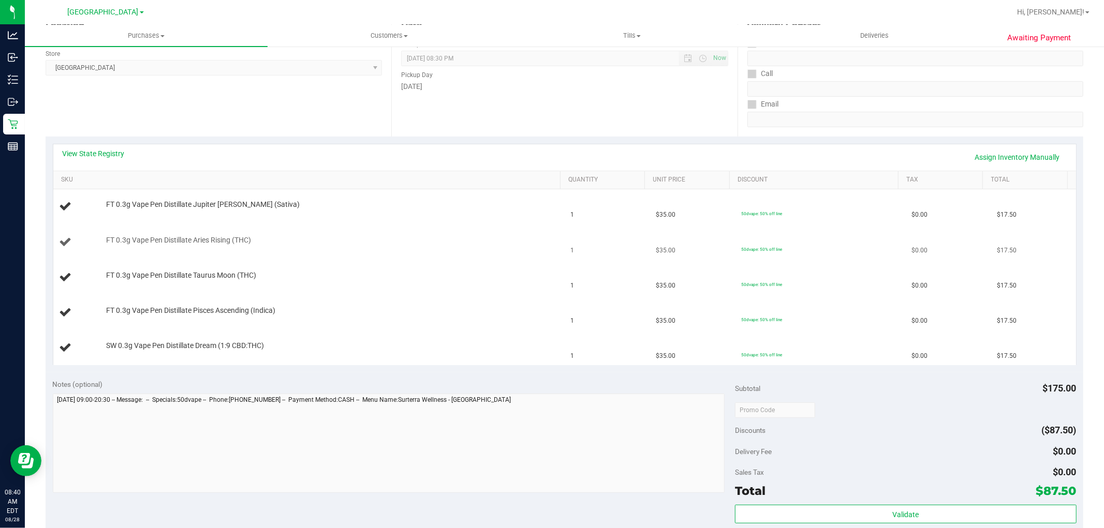
scroll to position [115, 0]
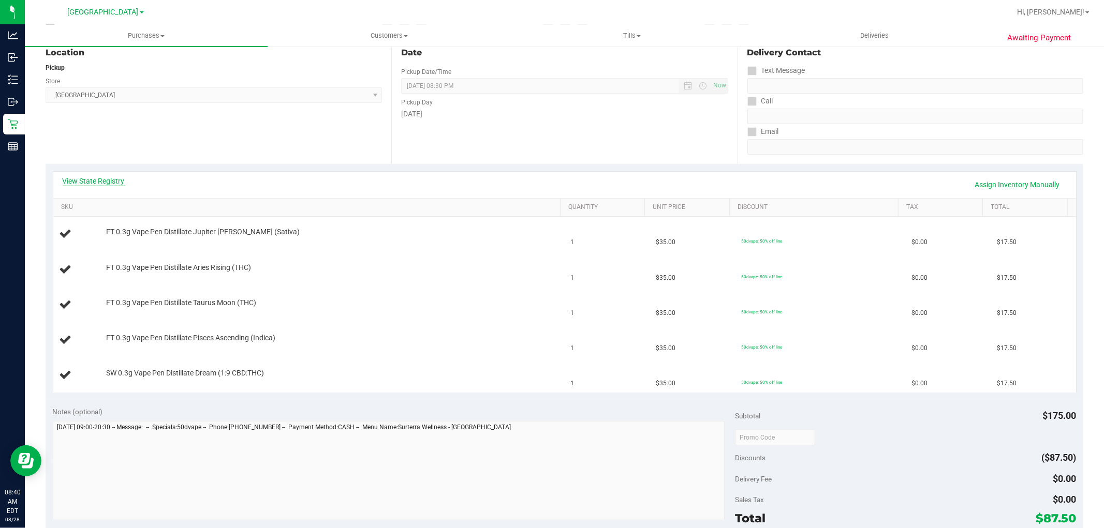
click at [105, 183] on link "View State Registry" at bounding box center [94, 181] width 62 height 10
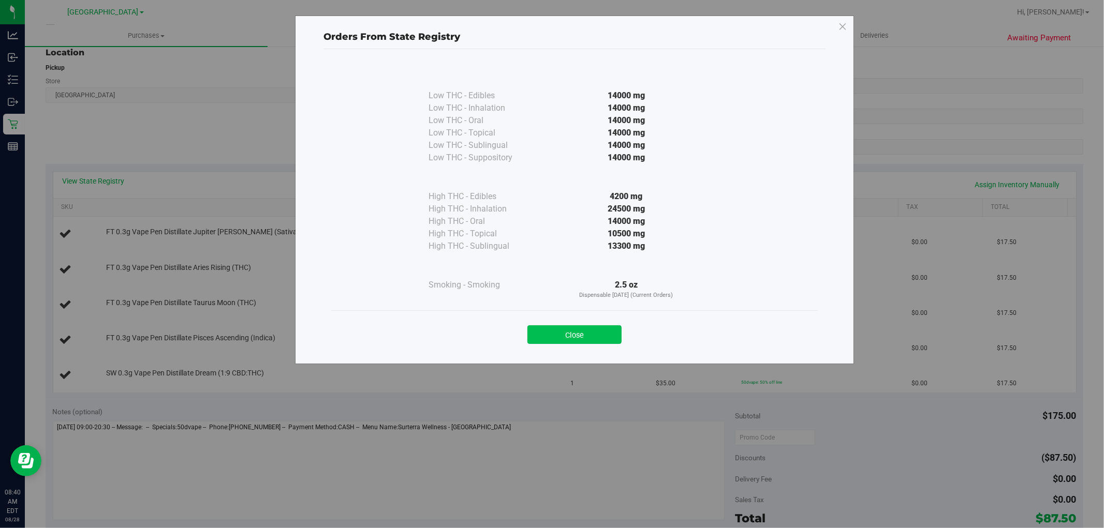
click at [561, 336] on button "Close" at bounding box center [574, 335] width 94 height 19
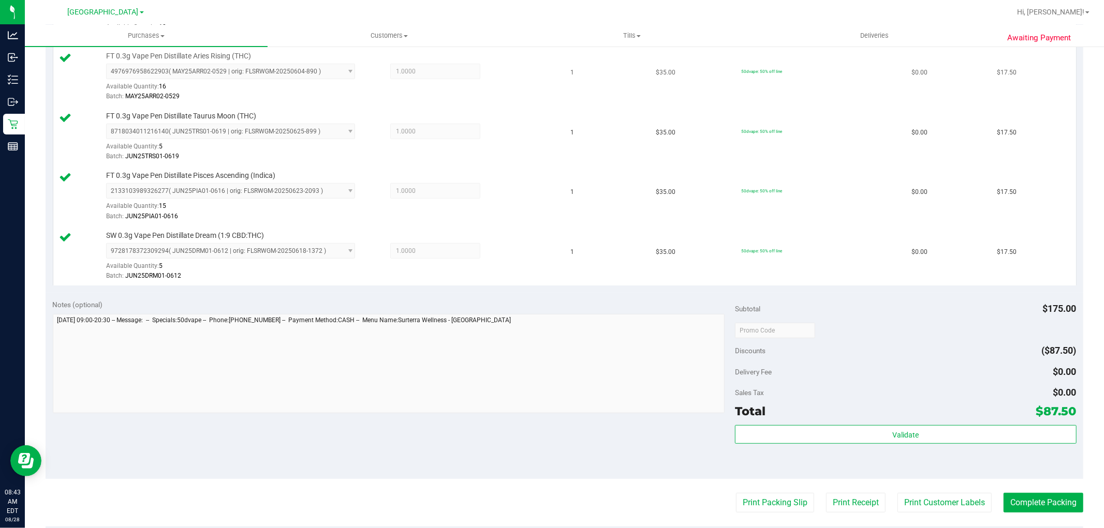
scroll to position [518, 0]
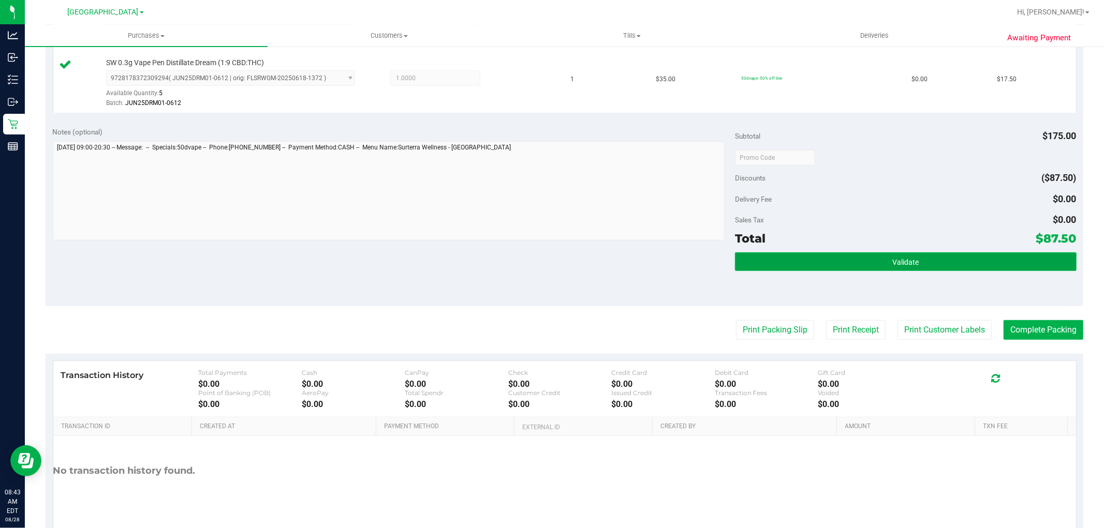
click at [913, 262] on button "Validate" at bounding box center [905, 262] width 341 height 19
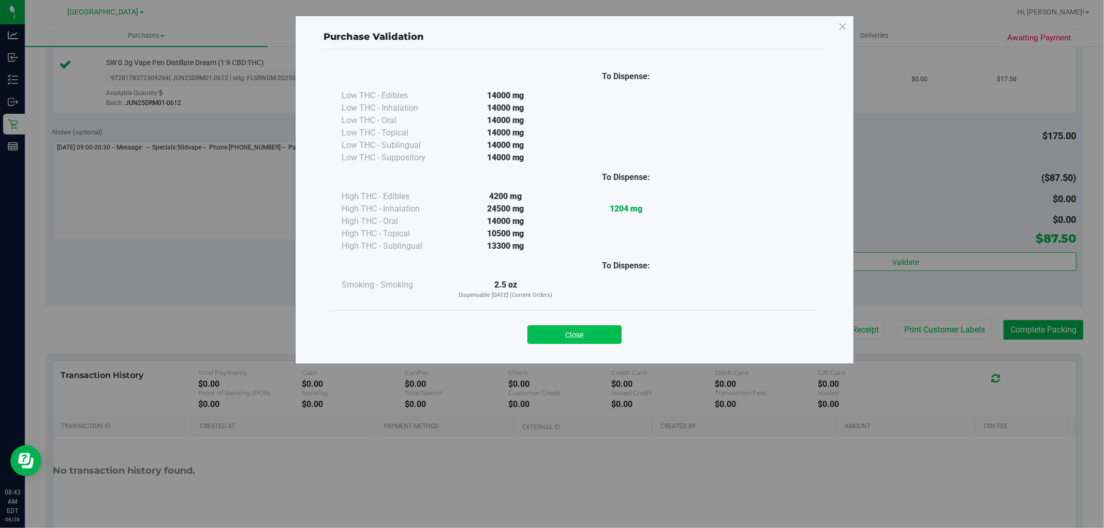
click at [593, 335] on button "Close" at bounding box center [574, 335] width 94 height 19
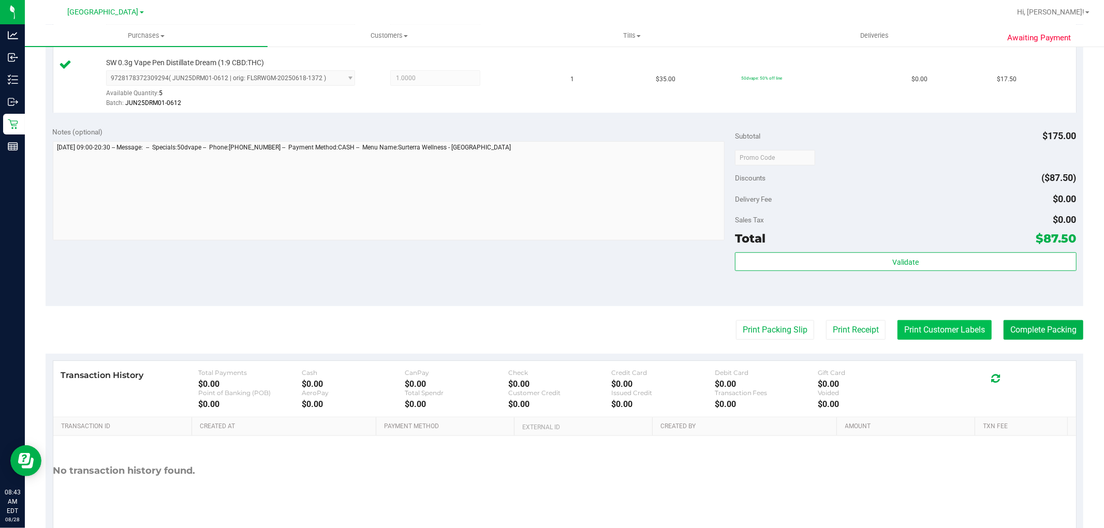
click at [925, 332] on button "Print Customer Labels" at bounding box center [944, 330] width 94 height 20
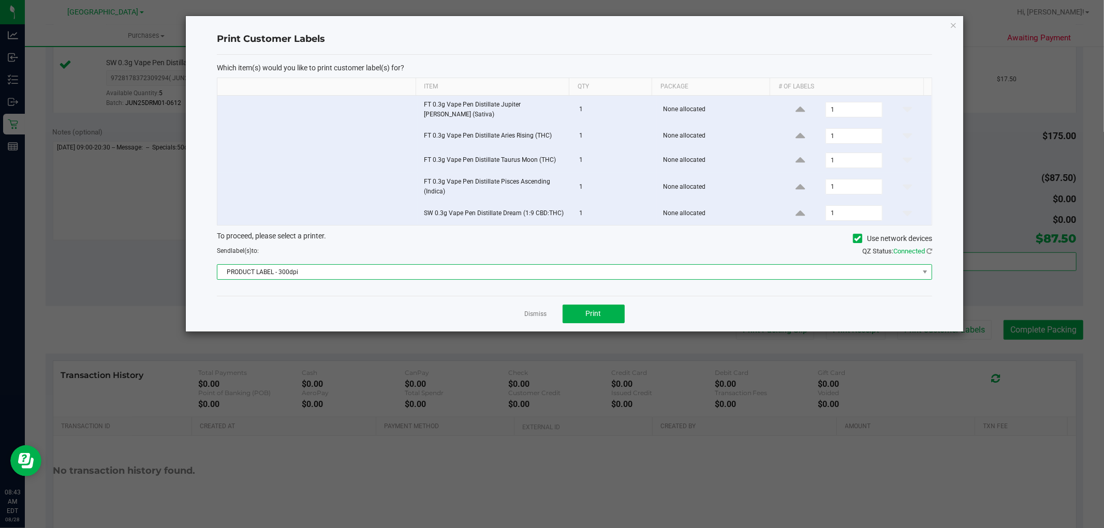
click at [504, 271] on span "PRODUCT LABEL - 300dpi" at bounding box center [567, 272] width 701 height 14
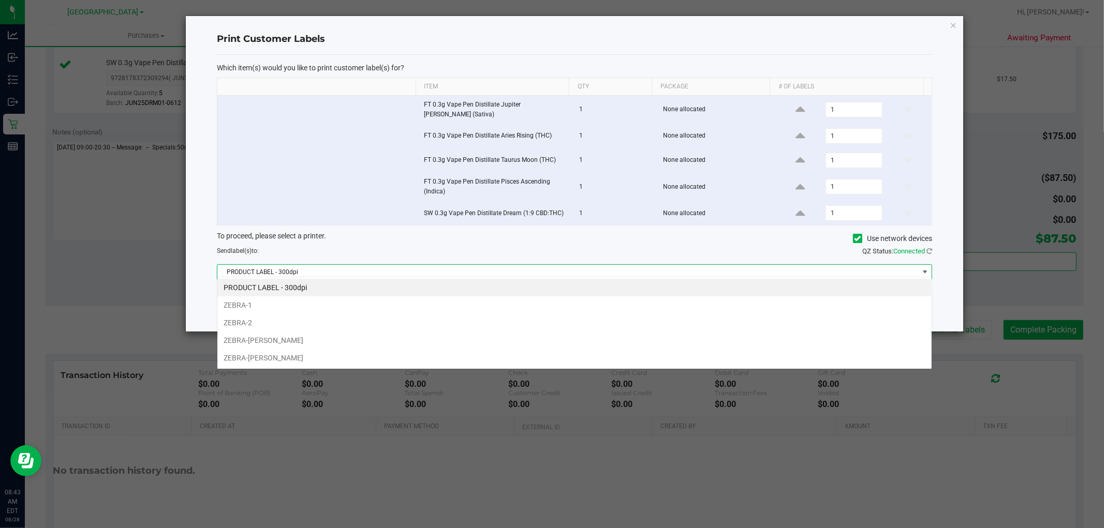
scroll to position [16, 715]
click at [311, 337] on li "ZEBRA-DAVID-COOK" at bounding box center [574, 341] width 714 height 18
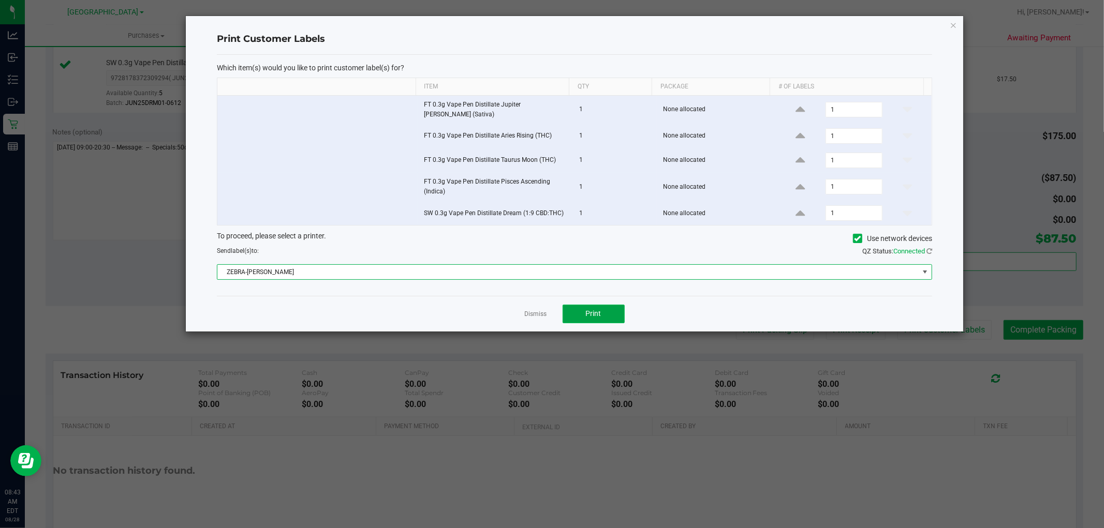
click at [607, 312] on button "Print" at bounding box center [594, 314] width 62 height 19
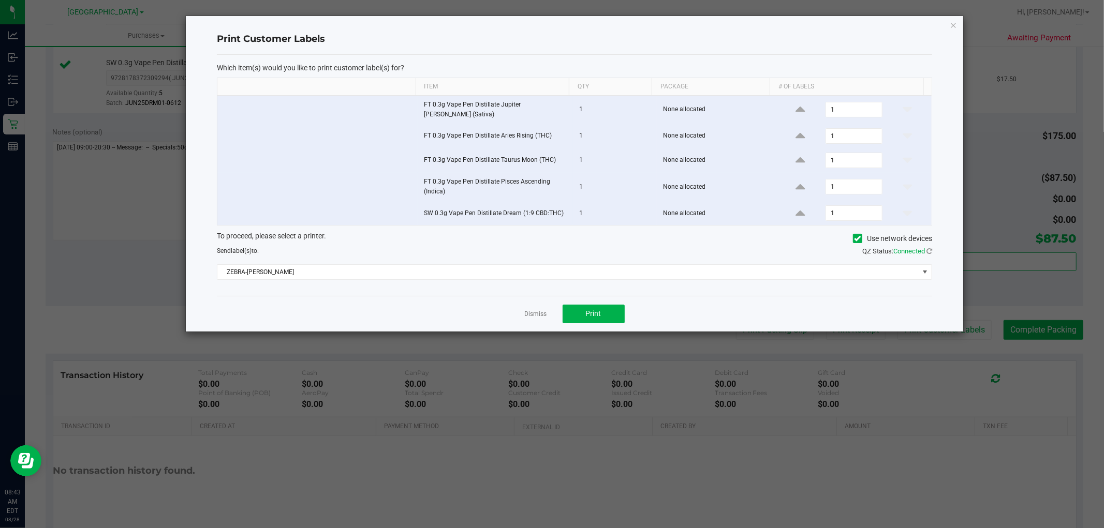
click at [958, 26] on div "Print Customer Labels Which item(s) would you like to print customer label(s) f…" at bounding box center [574, 174] width 777 height 316
click at [953, 24] on icon "button" at bounding box center [953, 25] width 7 height 12
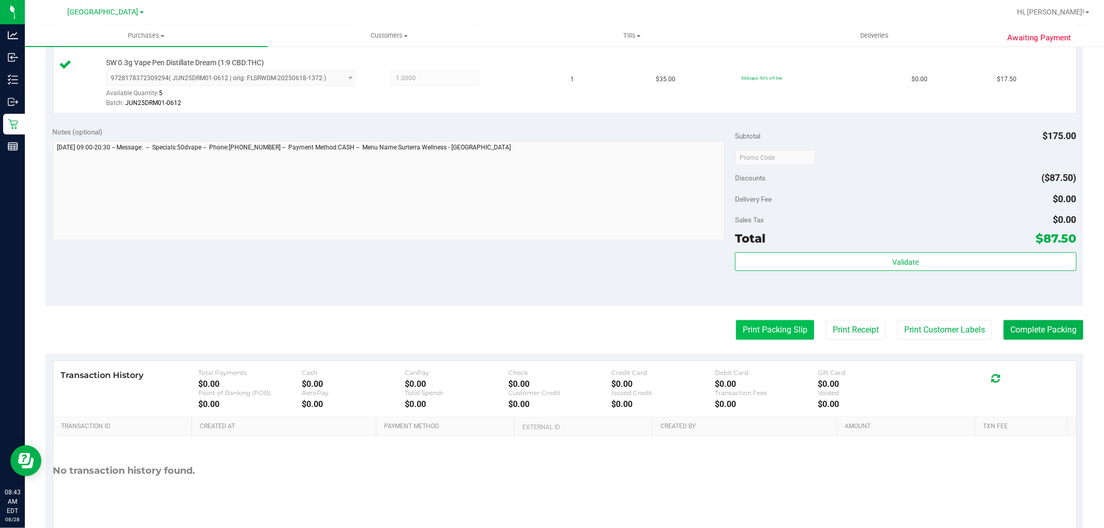
click at [781, 328] on button "Print Packing Slip" at bounding box center [775, 330] width 78 height 20
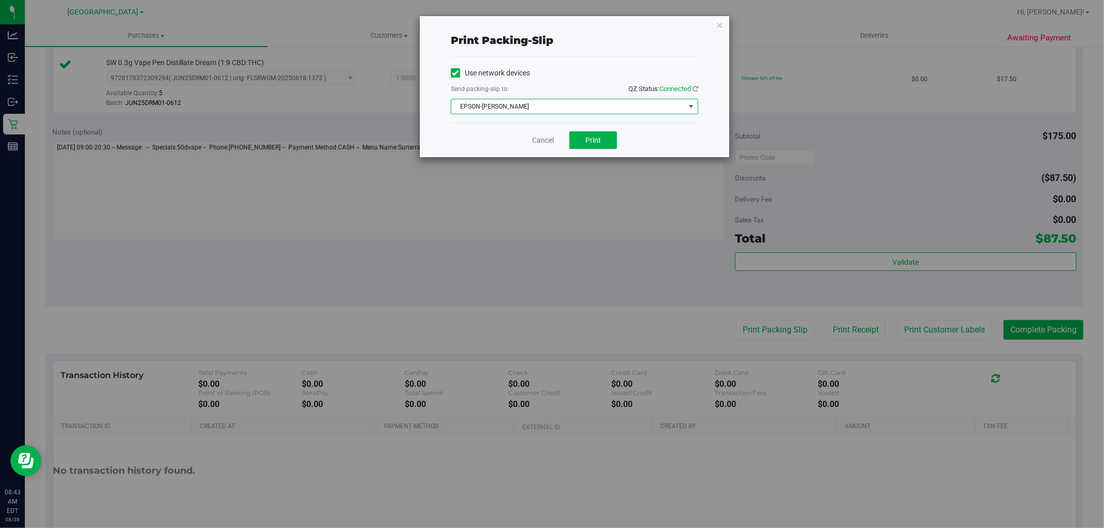
click at [582, 107] on span "EPSON-DAVID-COOK" at bounding box center [567, 106] width 233 height 14
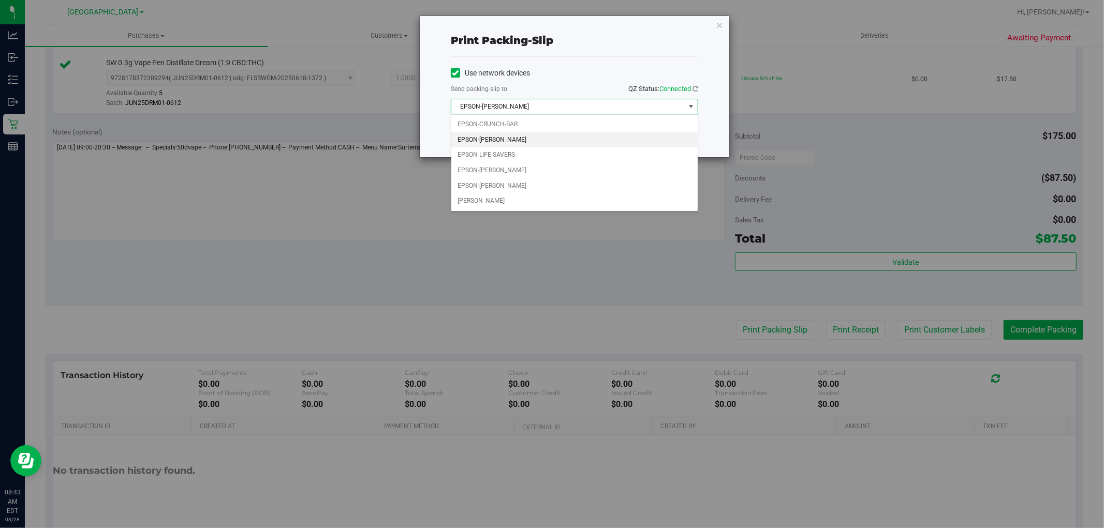
click at [495, 140] on li "EPSON-DAVID-COOK" at bounding box center [574, 140] width 246 height 16
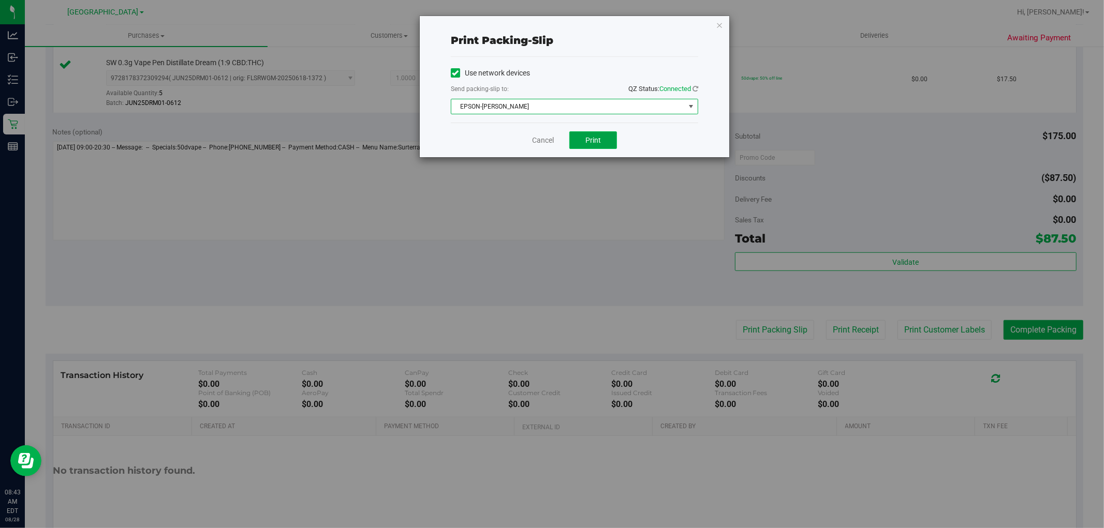
click at [599, 143] on span "Print" at bounding box center [593, 140] width 16 height 8
click at [719, 24] on icon "button" at bounding box center [719, 25] width 7 height 12
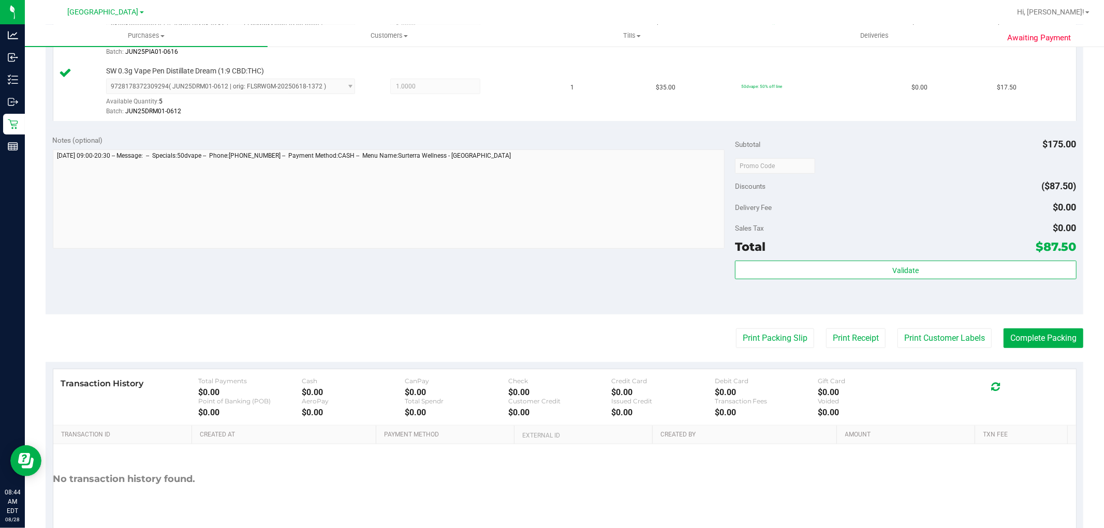
scroll to position [559, 0]
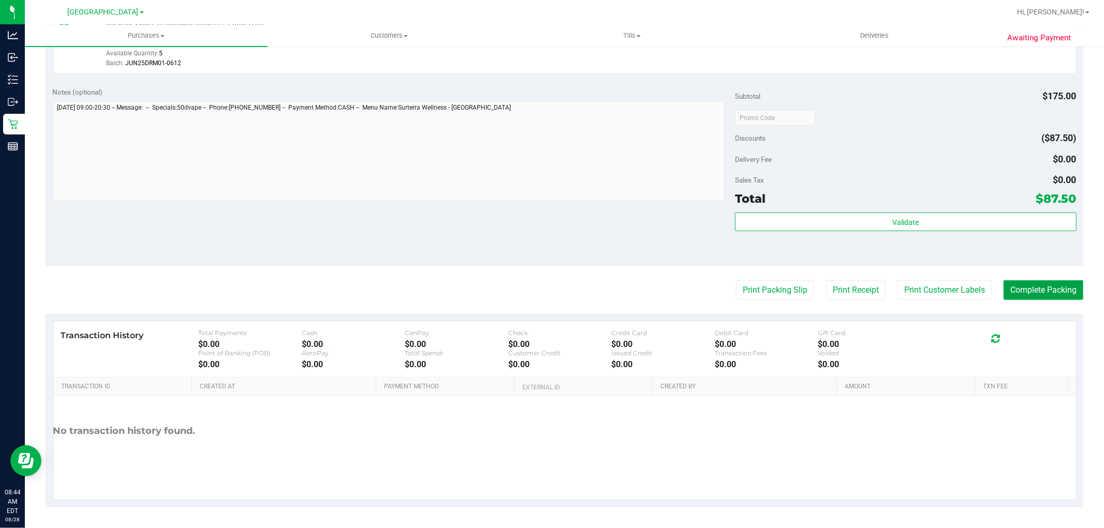
click at [1026, 284] on button "Complete Packing" at bounding box center [1043, 290] width 80 height 20
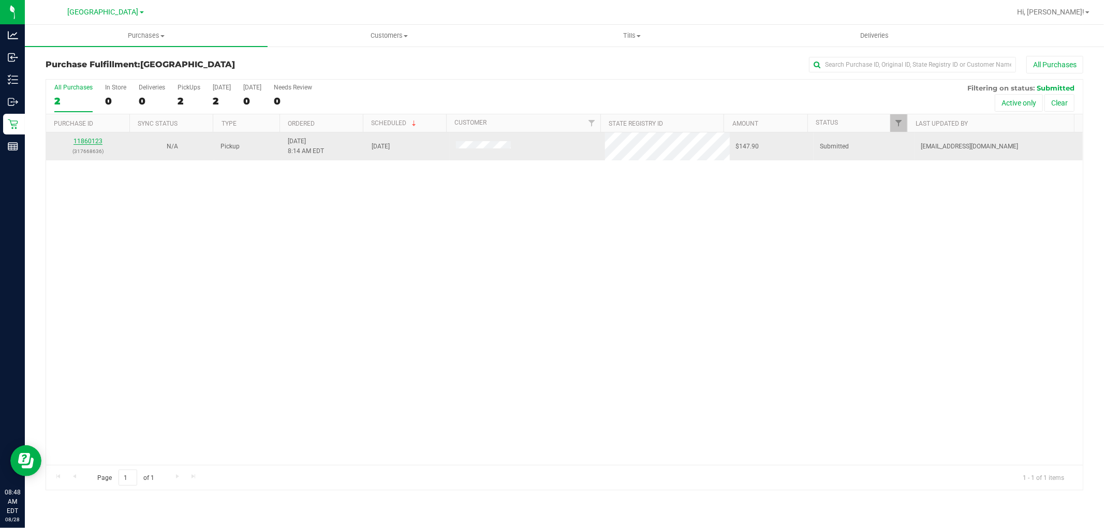
click at [100, 140] on link "11860123" at bounding box center [87, 141] width 29 height 7
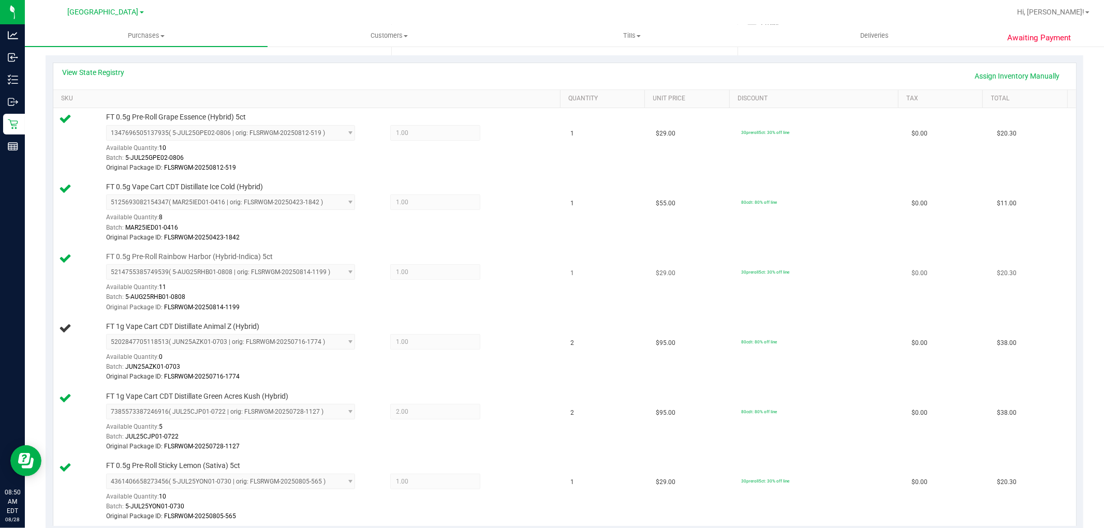
scroll to position [230, 0]
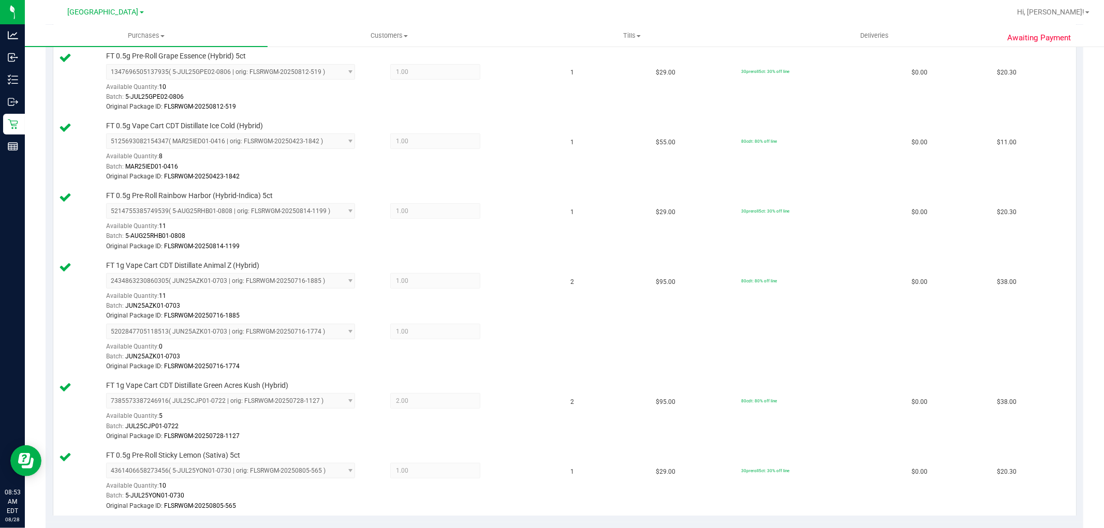
scroll to position [285, 0]
